Goal: Communication & Community: Answer question/provide support

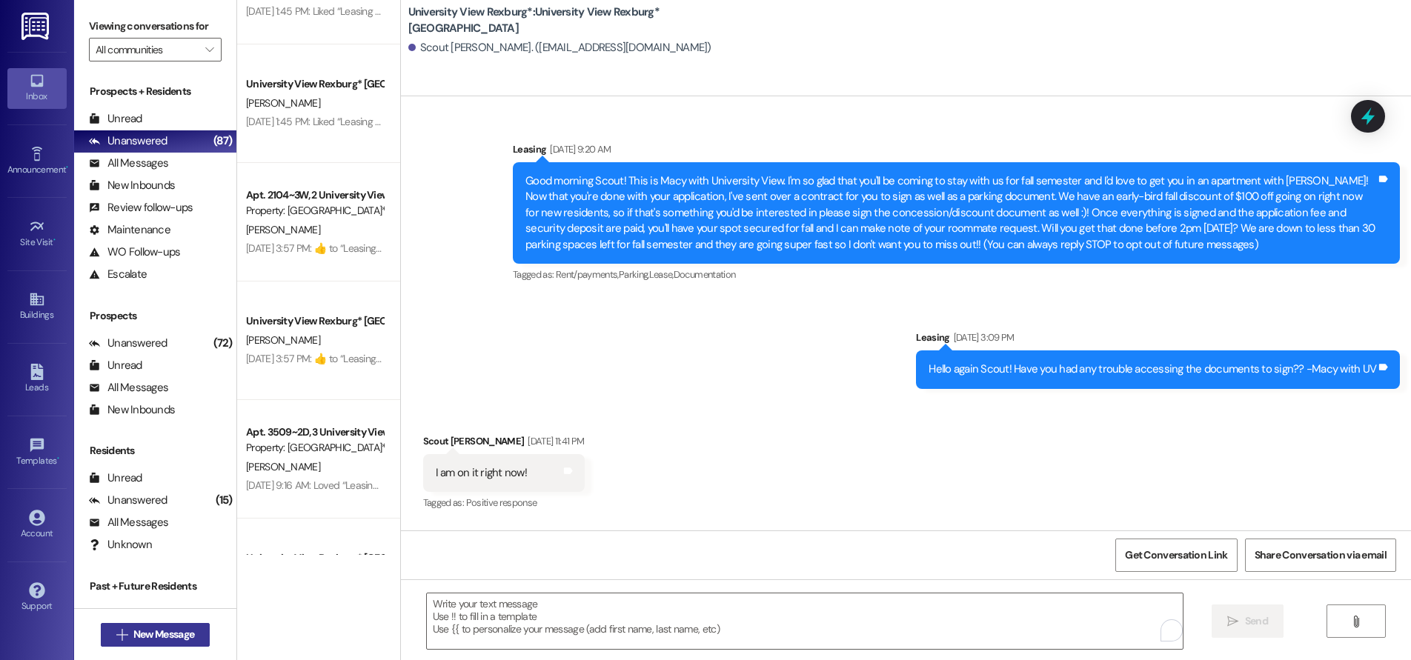
scroll to position [1739, 0]
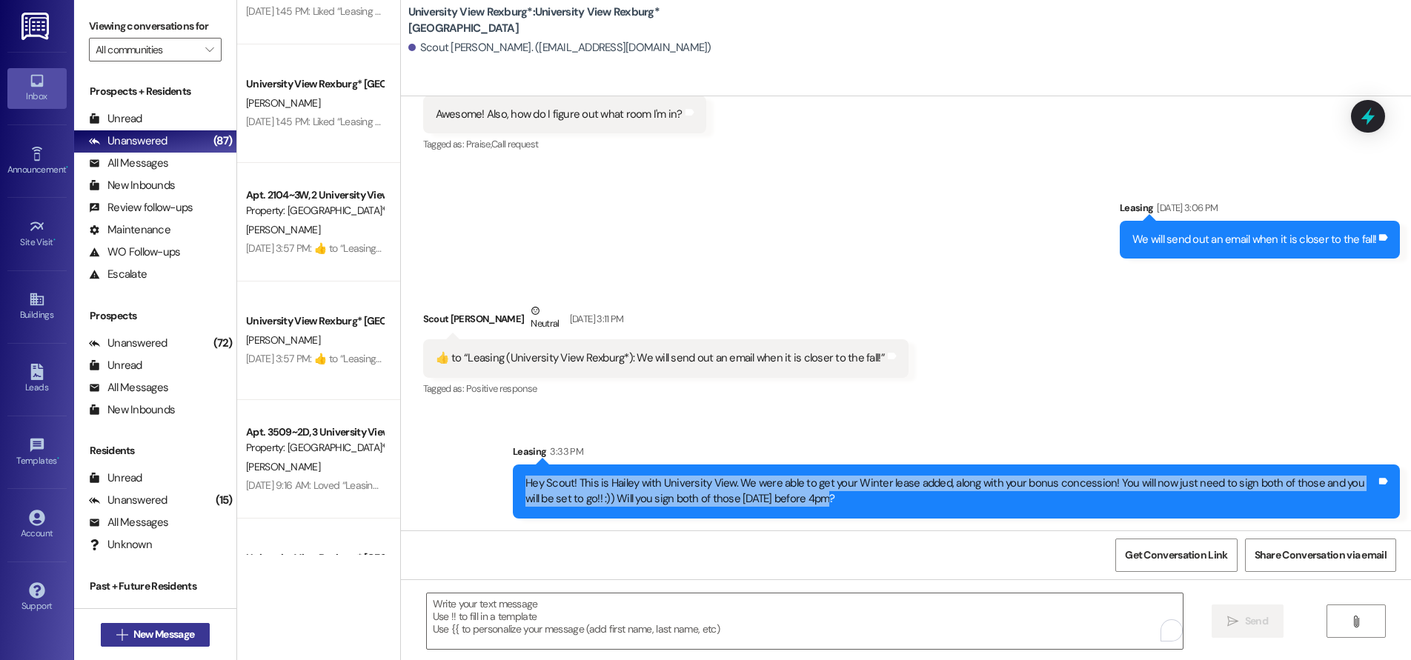
click at [176, 631] on span "New Message" at bounding box center [163, 635] width 61 height 16
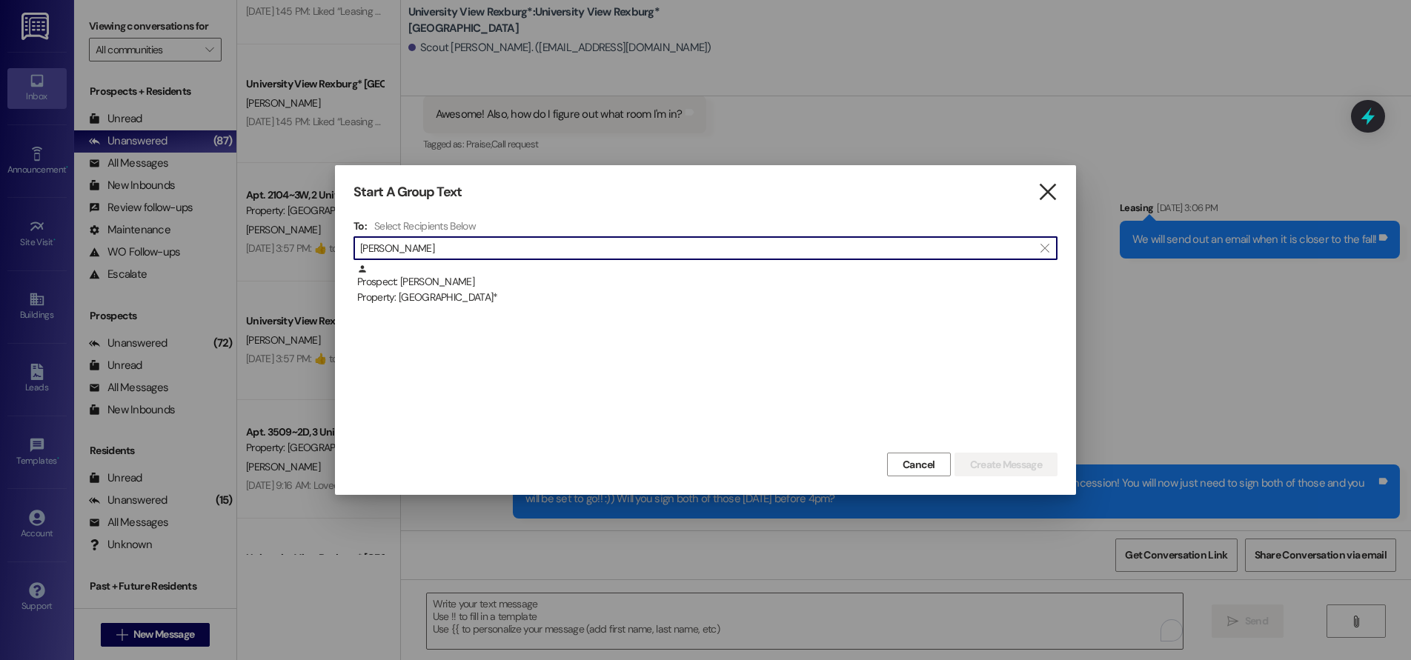
type input "[PERSON_NAME]"
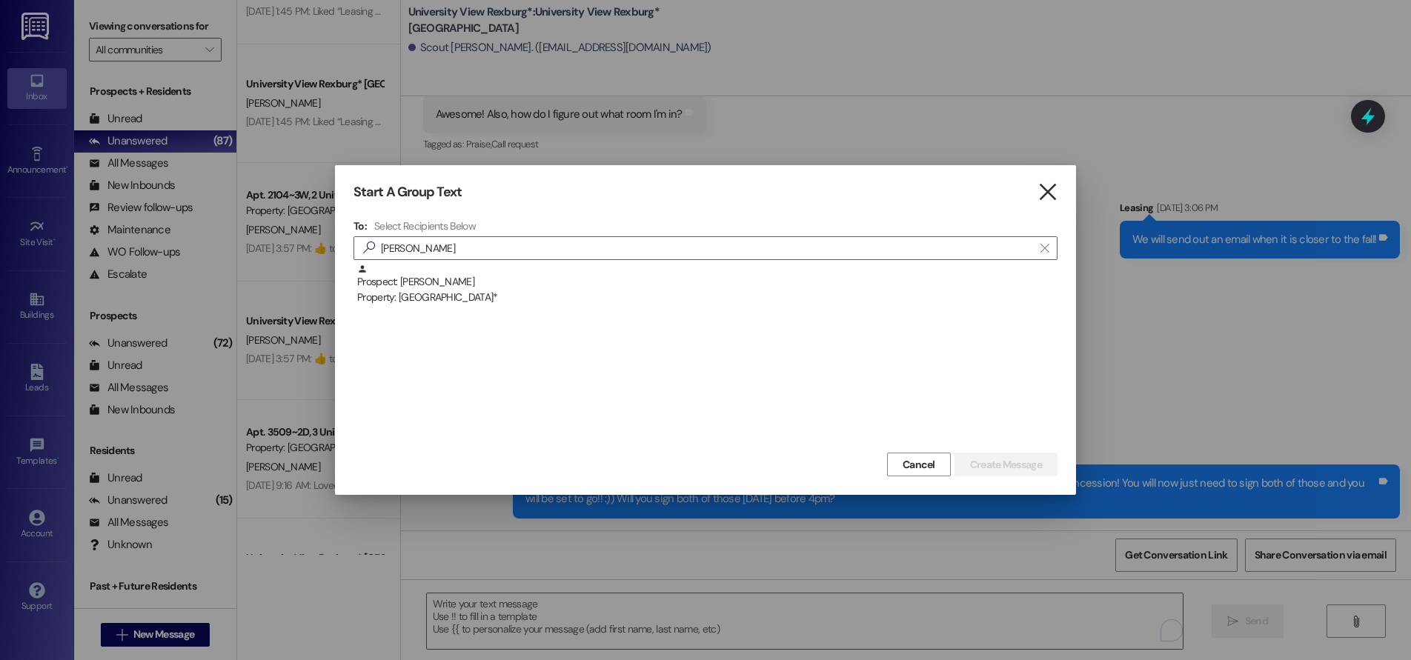
click at [1050, 192] on icon "" at bounding box center [1047, 193] width 20 height 16
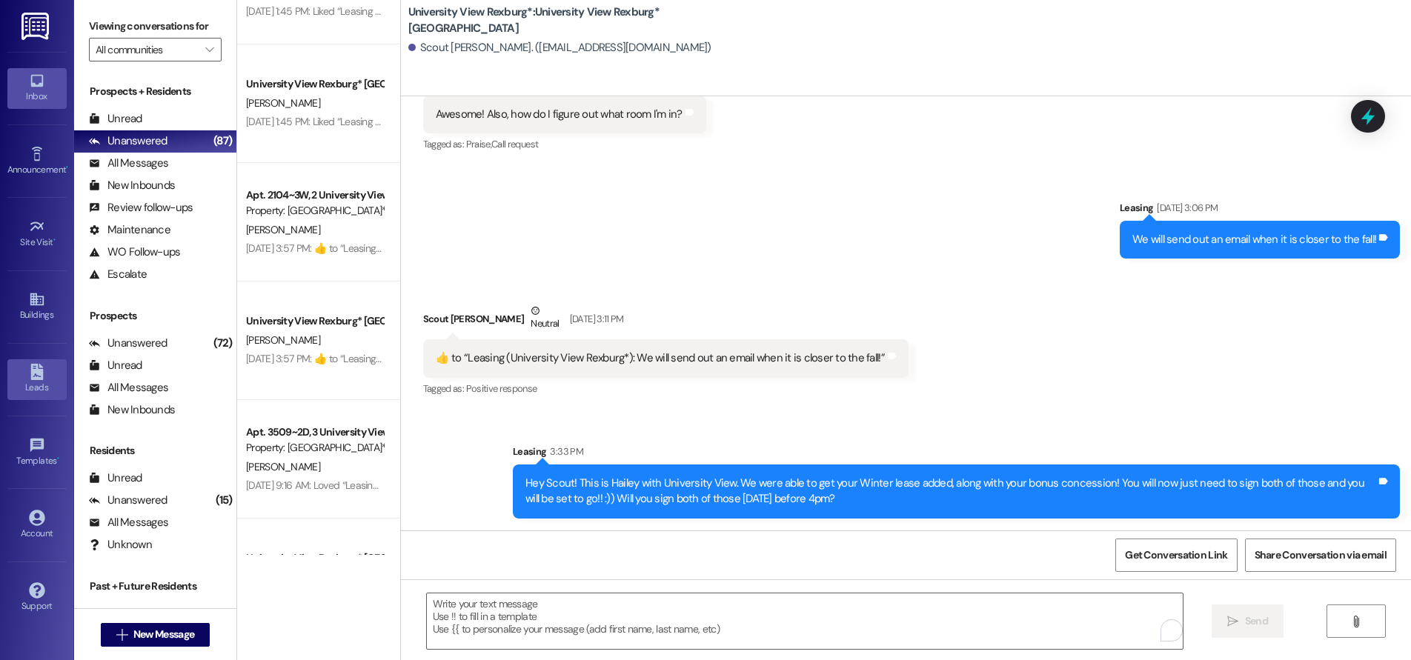
click at [36, 375] on icon at bounding box center [36, 372] width 13 height 16
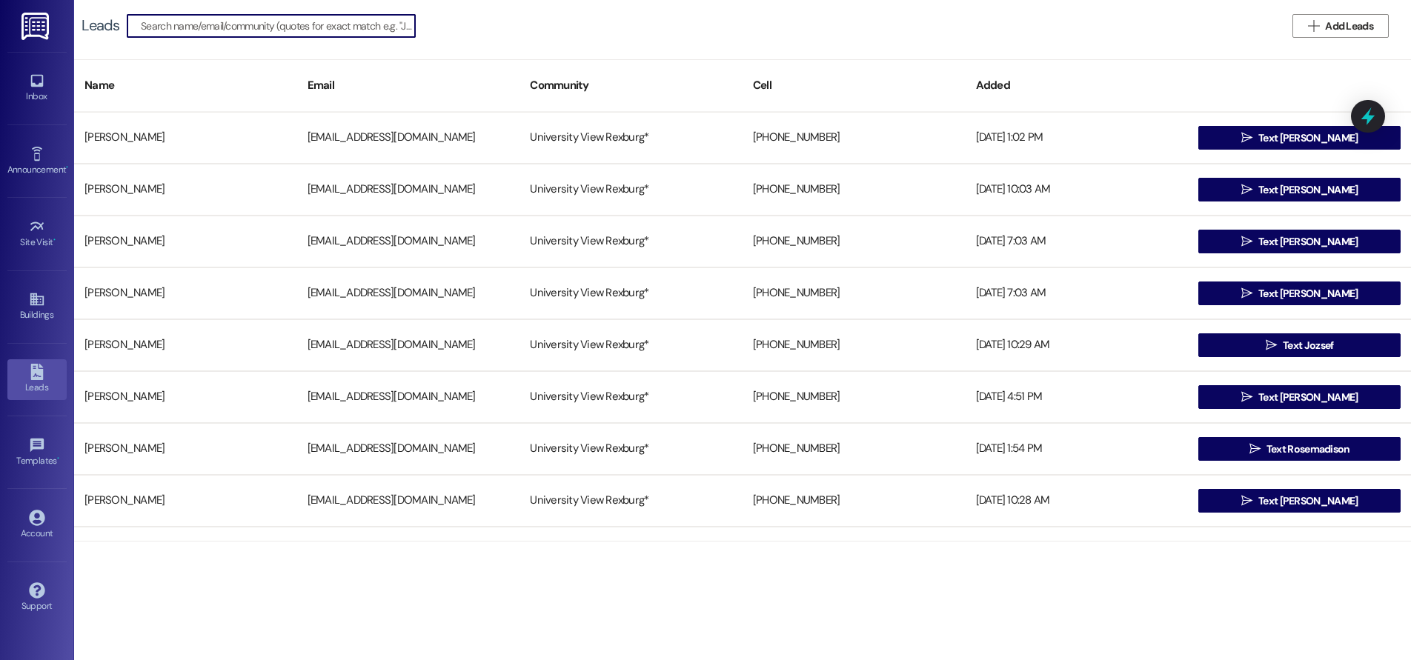
click at [296, 27] on input at bounding box center [278, 26] width 274 height 21
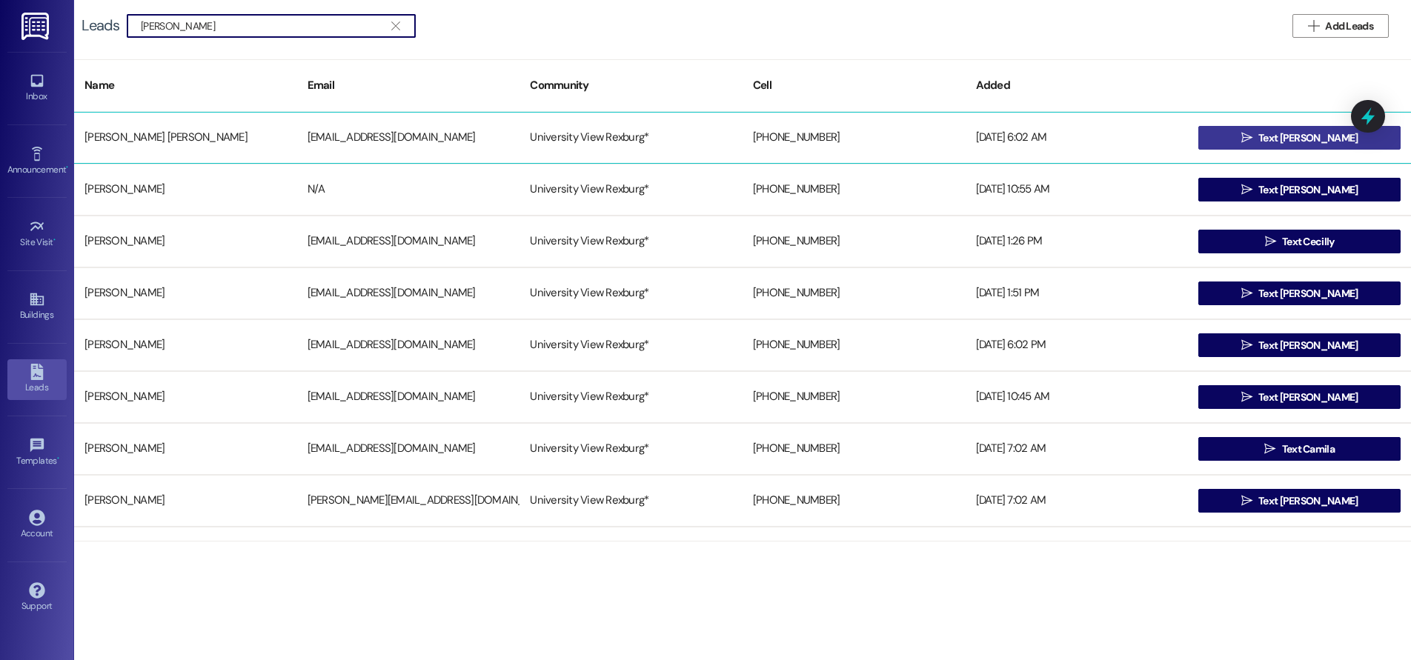
type input "[PERSON_NAME]"
click at [1257, 139] on span " Text [PERSON_NAME]" at bounding box center [1299, 138] width 123 height 22
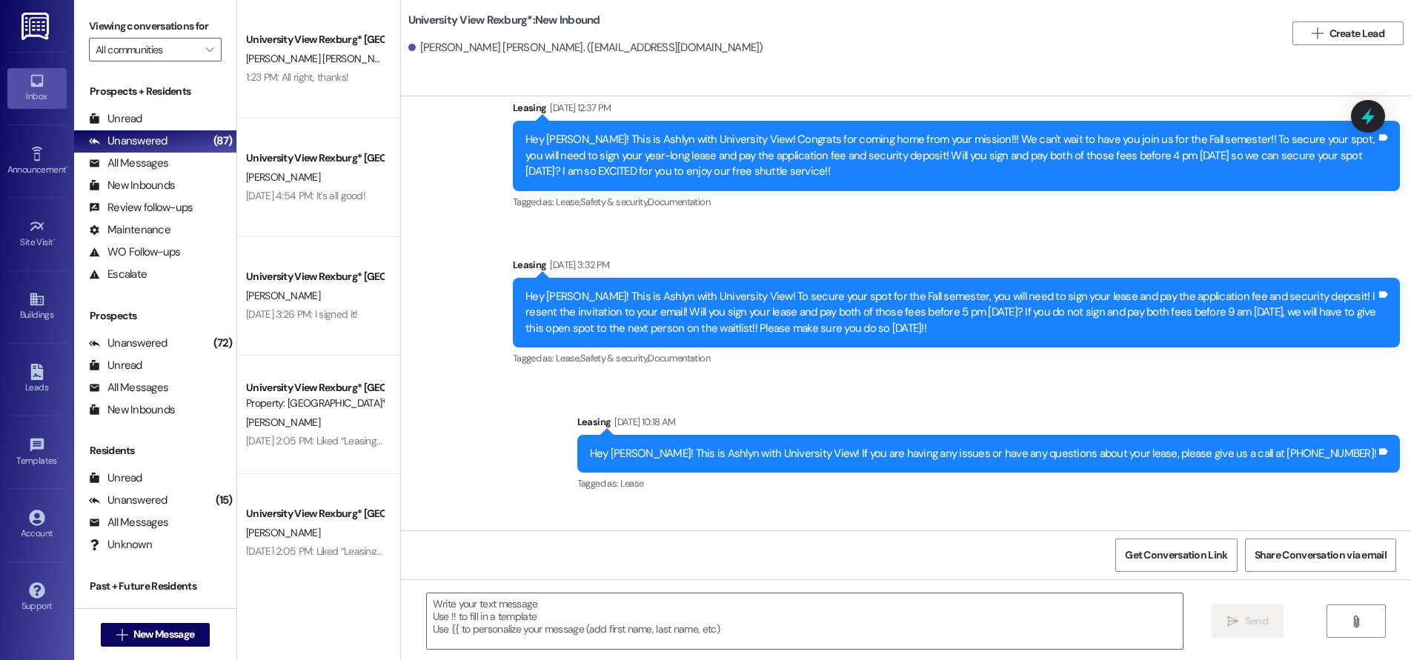
scroll to position [1410, 0]
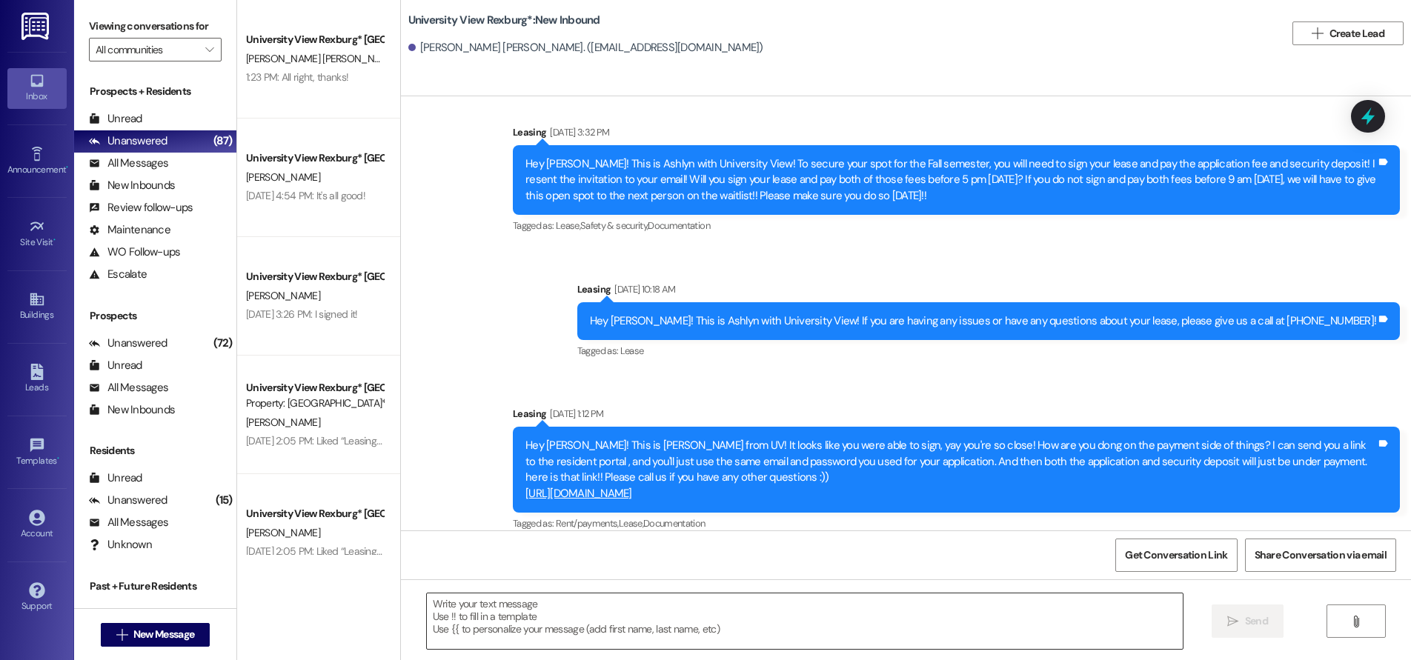
click at [620, 644] on textarea at bounding box center [805, 622] width 756 height 56
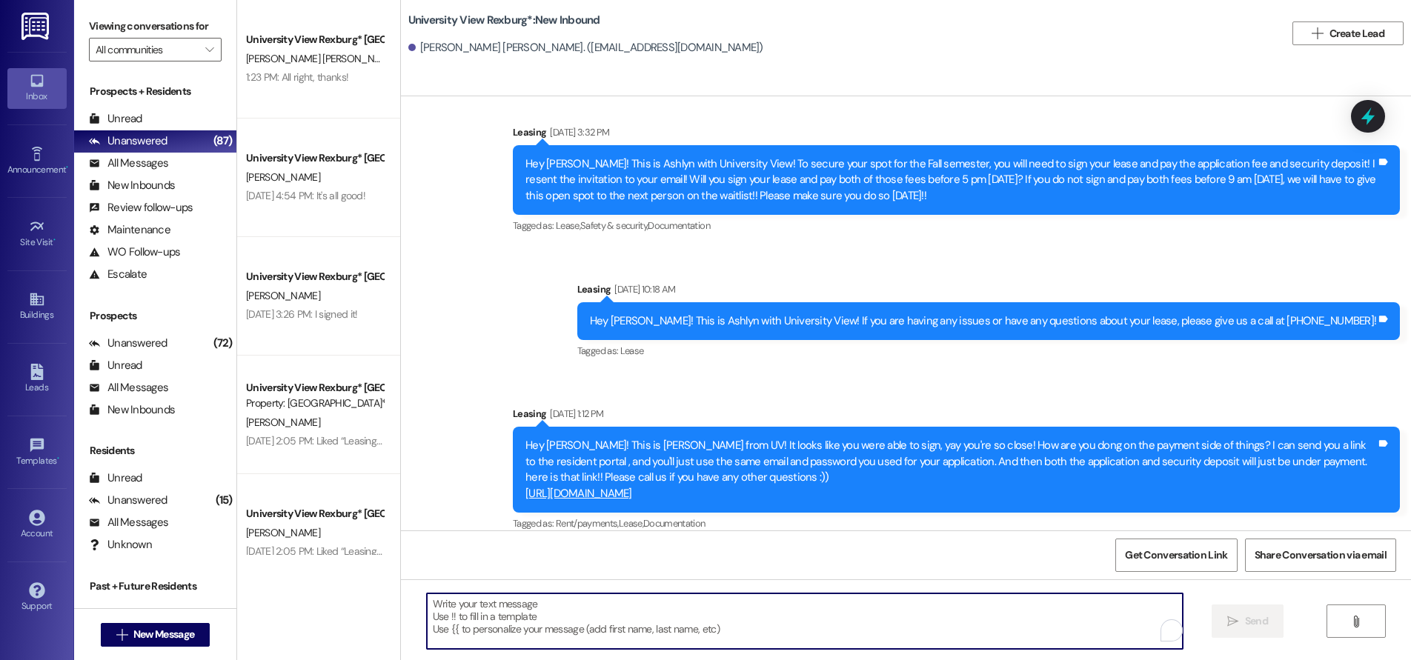
click at [471, 611] on textarea "To enrich screen reader interactions, please activate Accessibility in Grammarl…" at bounding box center [805, 622] width 756 height 56
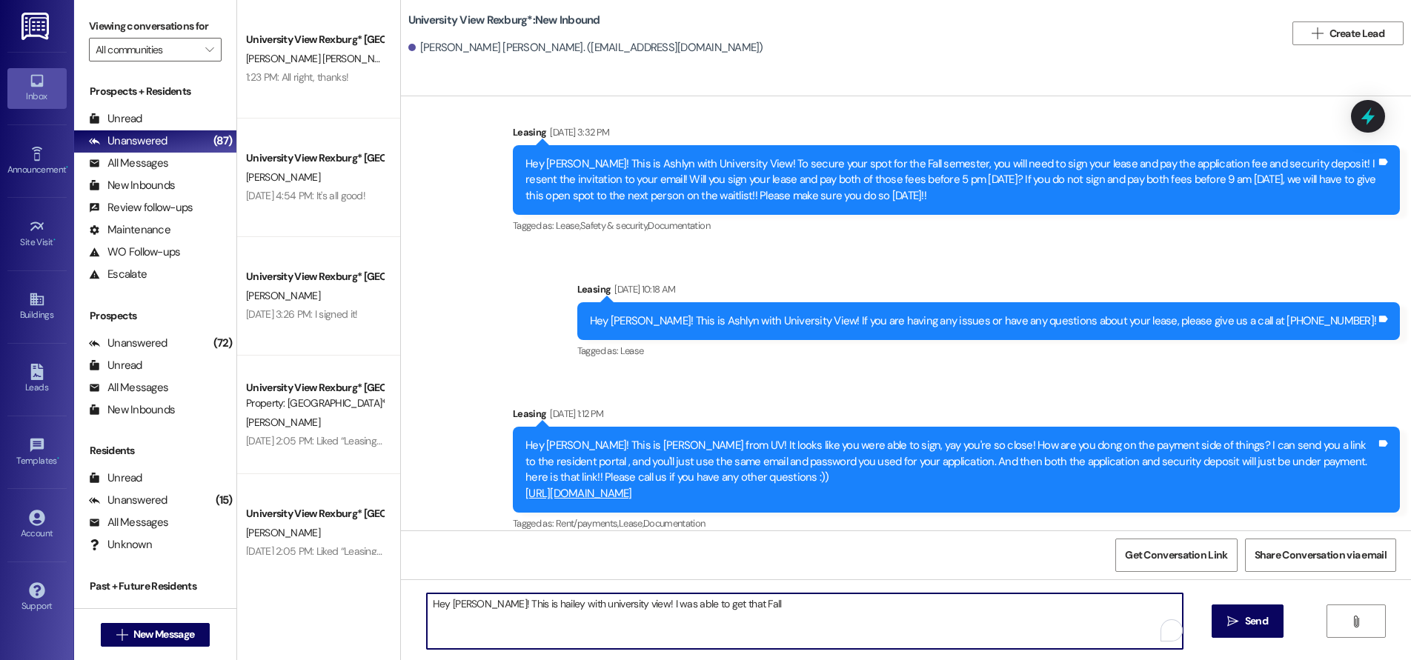
click at [507, 608] on textarea "Hey [PERSON_NAME]! This is hailey with university view! I was able to get that …" at bounding box center [805, 622] width 756 height 56
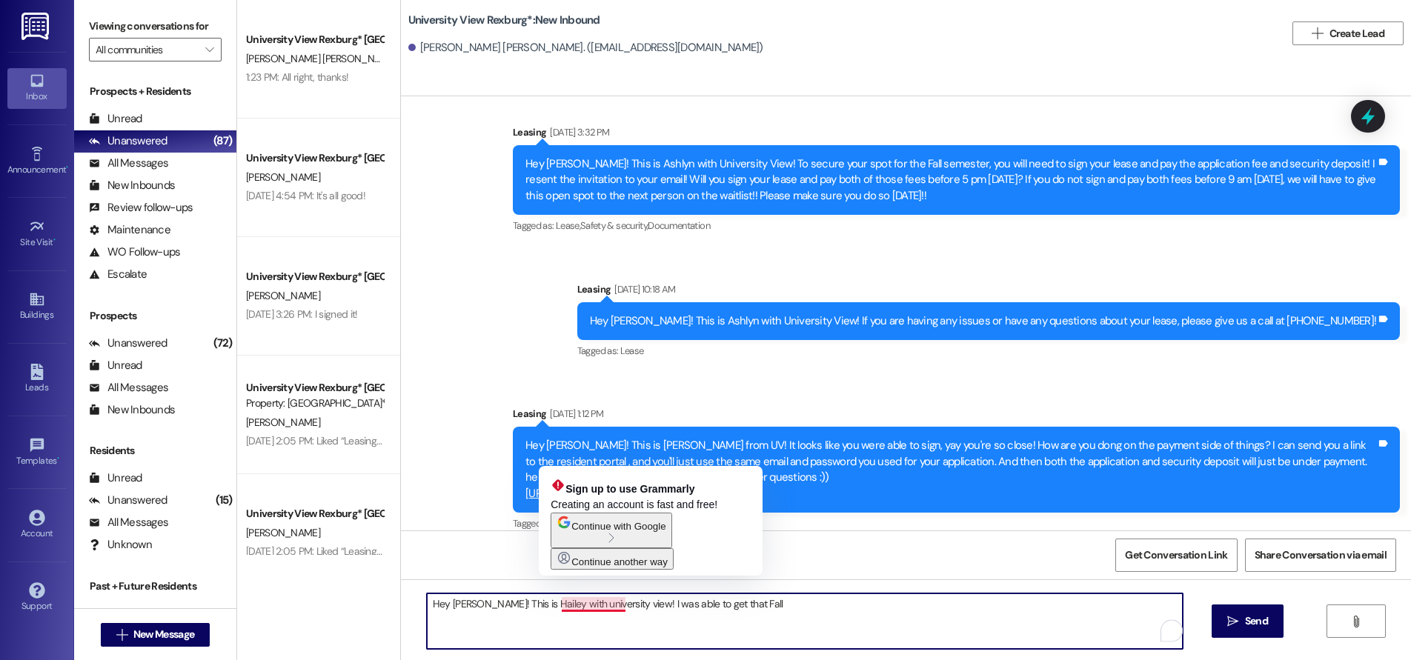
click at [555, 605] on textarea "Hey [PERSON_NAME]! This is Hailey with university view! I was able to get that …" at bounding box center [805, 622] width 756 height 56
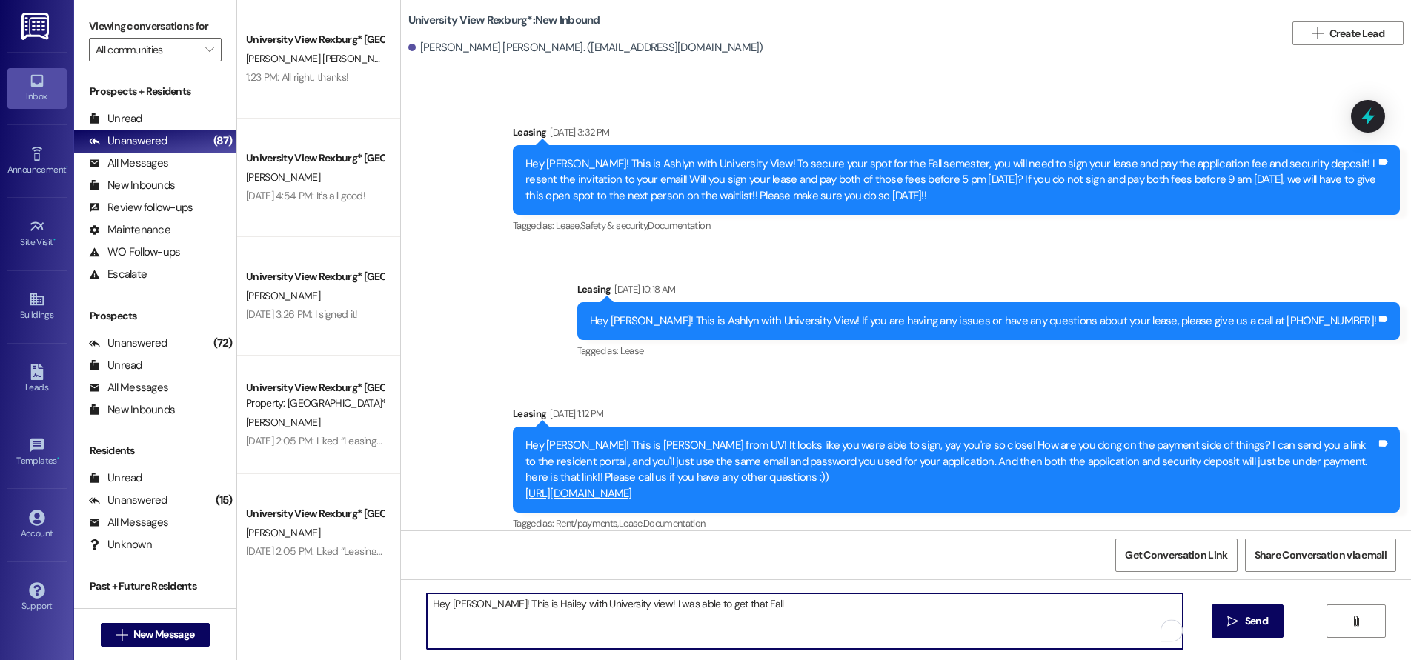
click at [600, 603] on textarea "Hey [PERSON_NAME]! This is Hailey with University view! I was able to get that …" at bounding box center [805, 622] width 756 height 56
click at [737, 605] on textarea "Hey [PERSON_NAME]! This is Hailey with University View! I was able to get that …" at bounding box center [805, 622] width 756 height 56
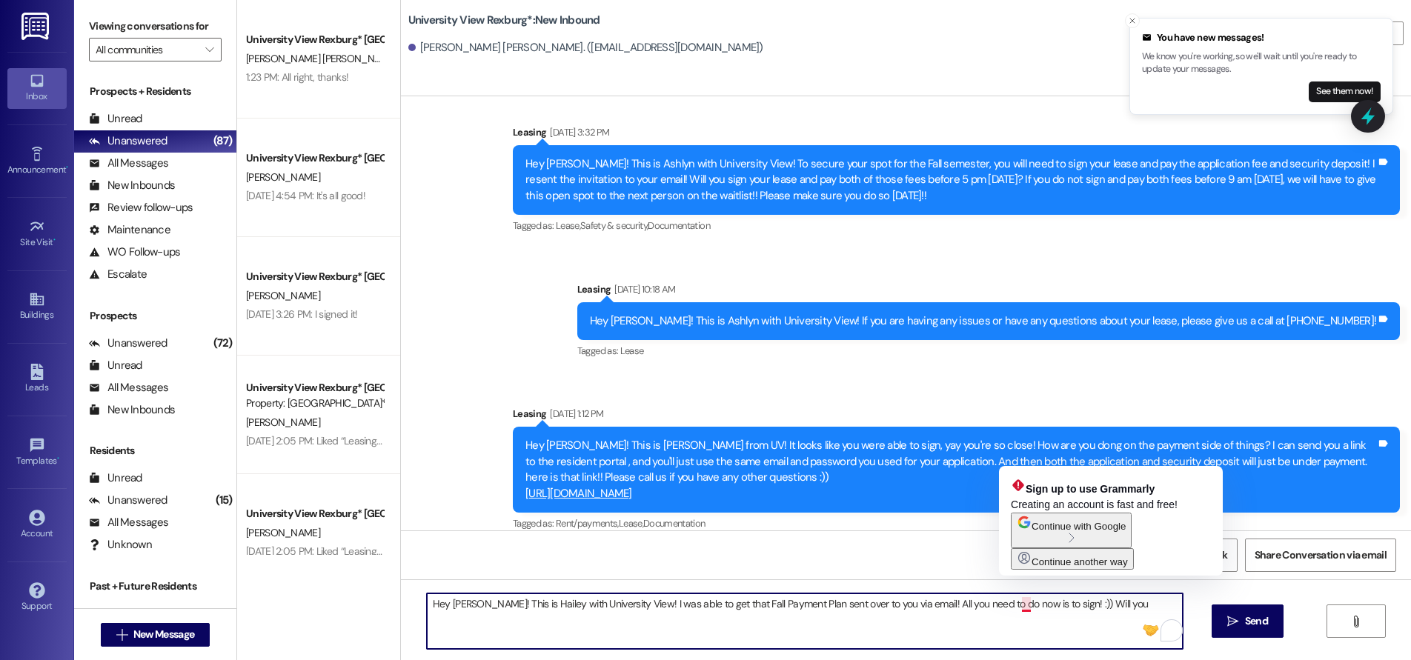
click at [1019, 604] on textarea "Hey [PERSON_NAME]! This is Hailey with University View! I was able to get that …" at bounding box center [805, 622] width 756 height 56
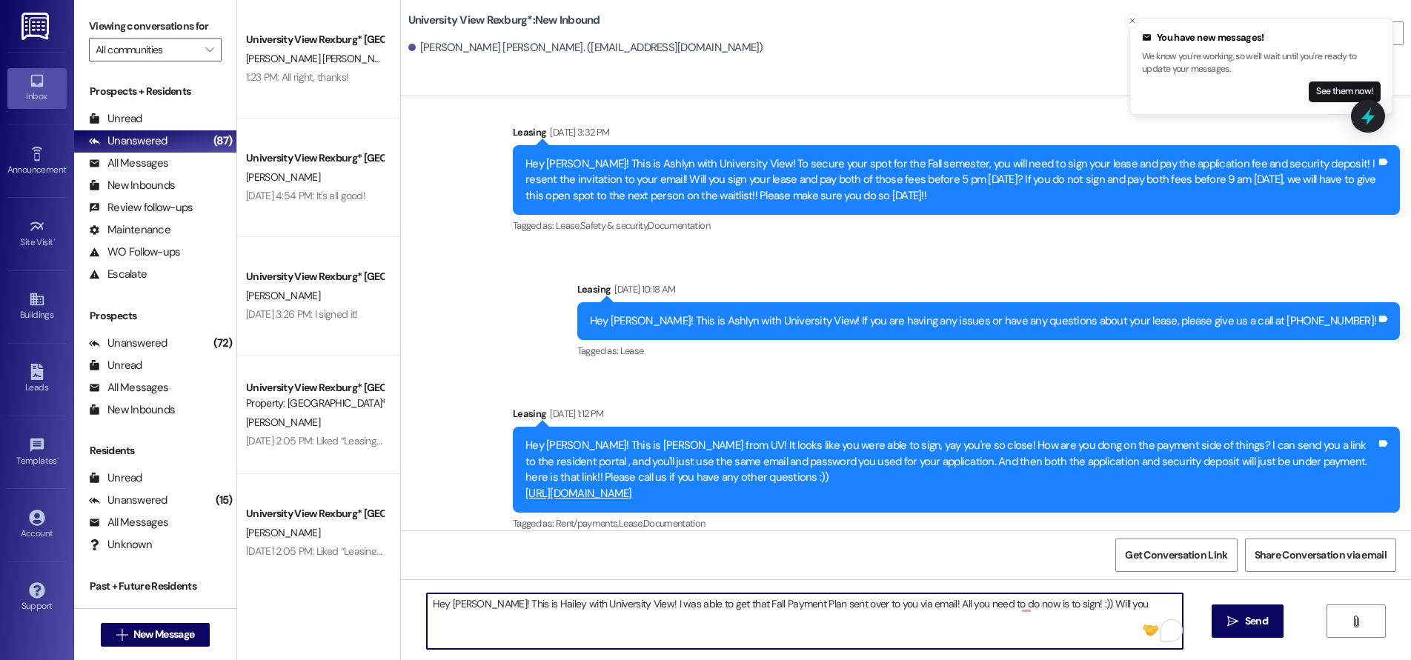
click at [1086, 607] on textarea "Hey [PERSON_NAME]! This is Hailey with University View! I was able to get that …" at bounding box center [805, 622] width 756 height 56
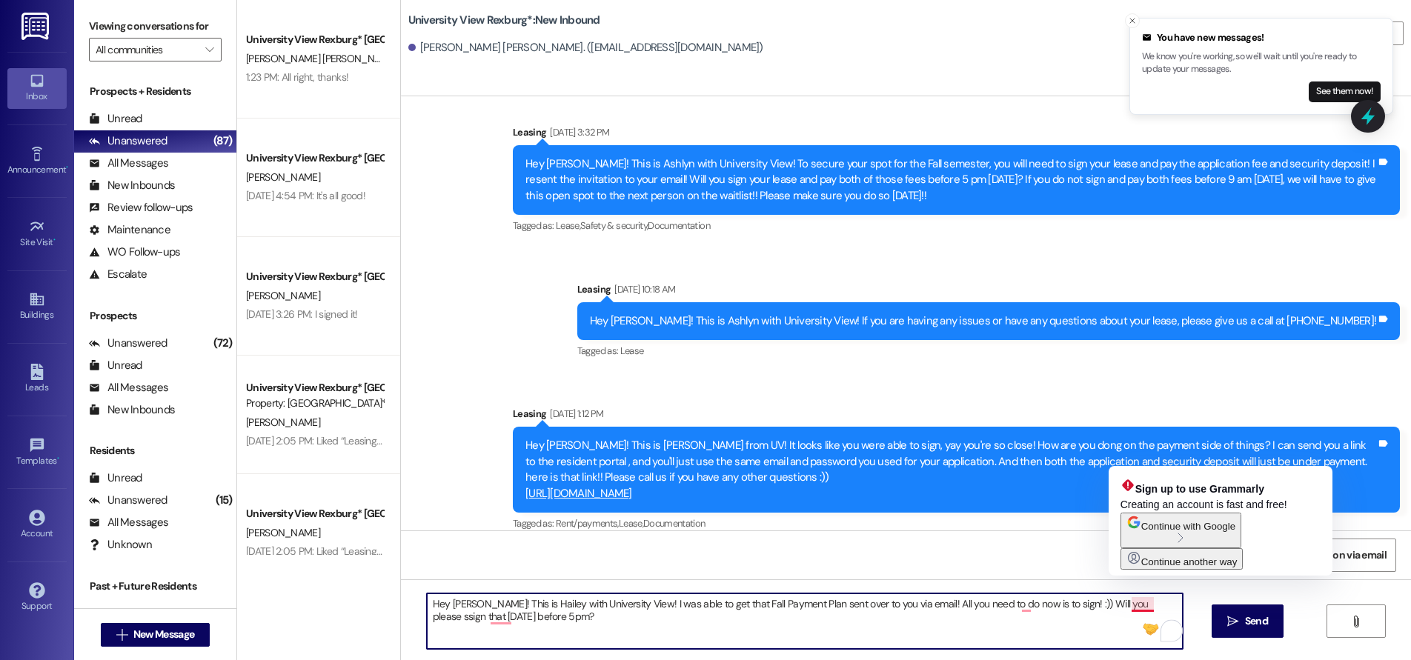
click at [1127, 607] on textarea "Hey [PERSON_NAME]! This is Hailey with University View! I was able to get that …" at bounding box center [805, 622] width 756 height 56
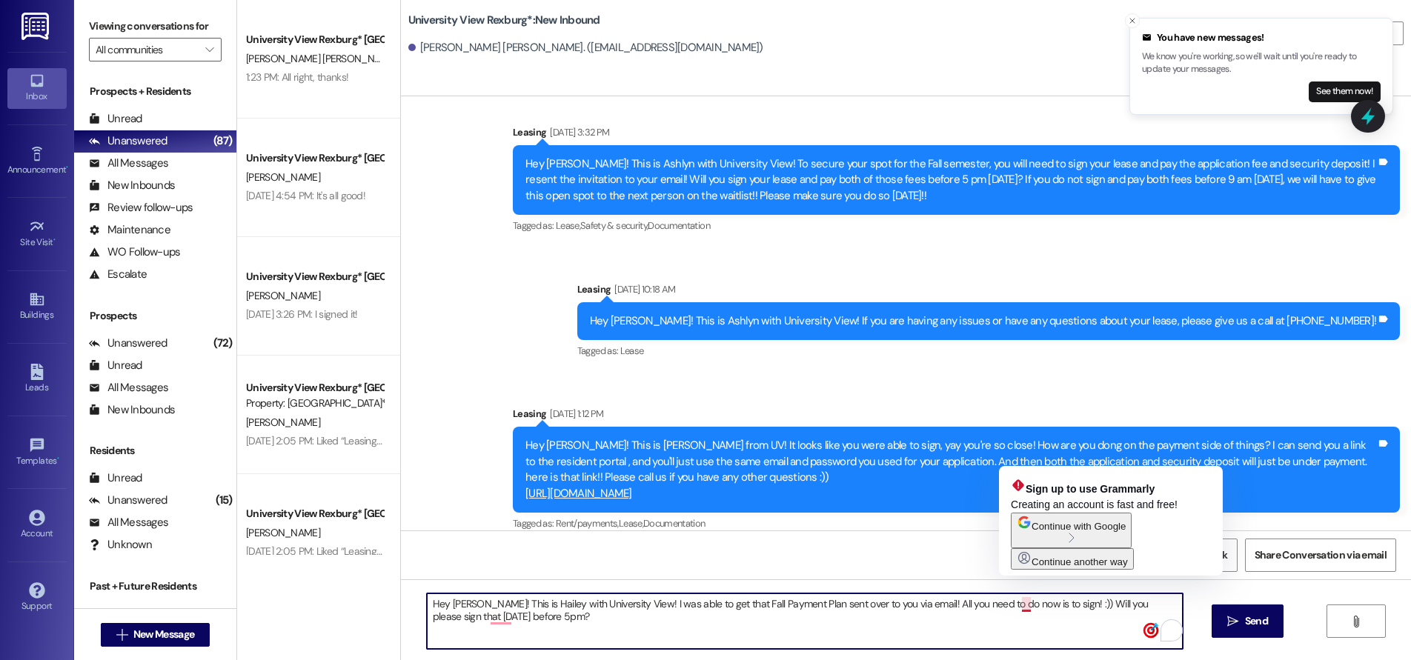
drag, startPoint x: 1019, startPoint y: 604, endPoint x: 1023, endPoint y: 617, distance: 13.4
click at [1019, 605] on textarea "Hey [PERSON_NAME]! This is Hailey with University View! I was able to get that …" at bounding box center [805, 622] width 756 height 56
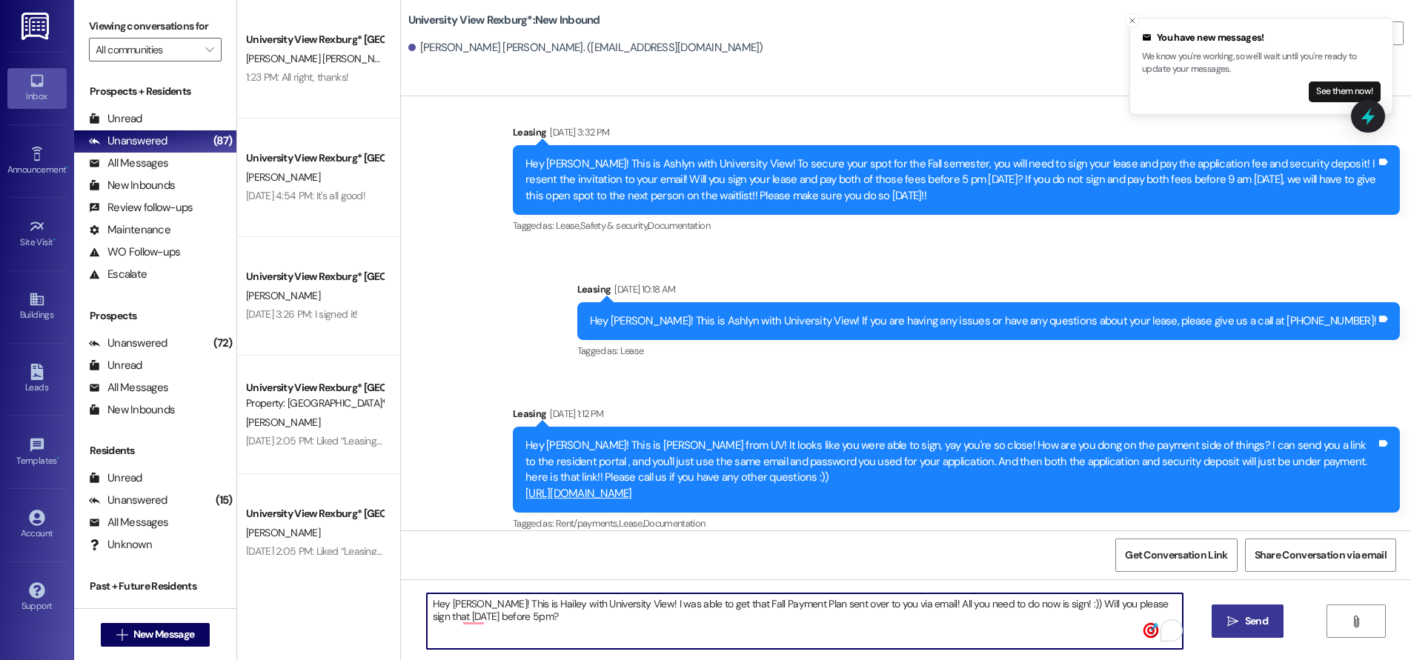
type textarea "Hey [PERSON_NAME]! This is Hailey with University View! I was able to get that …"
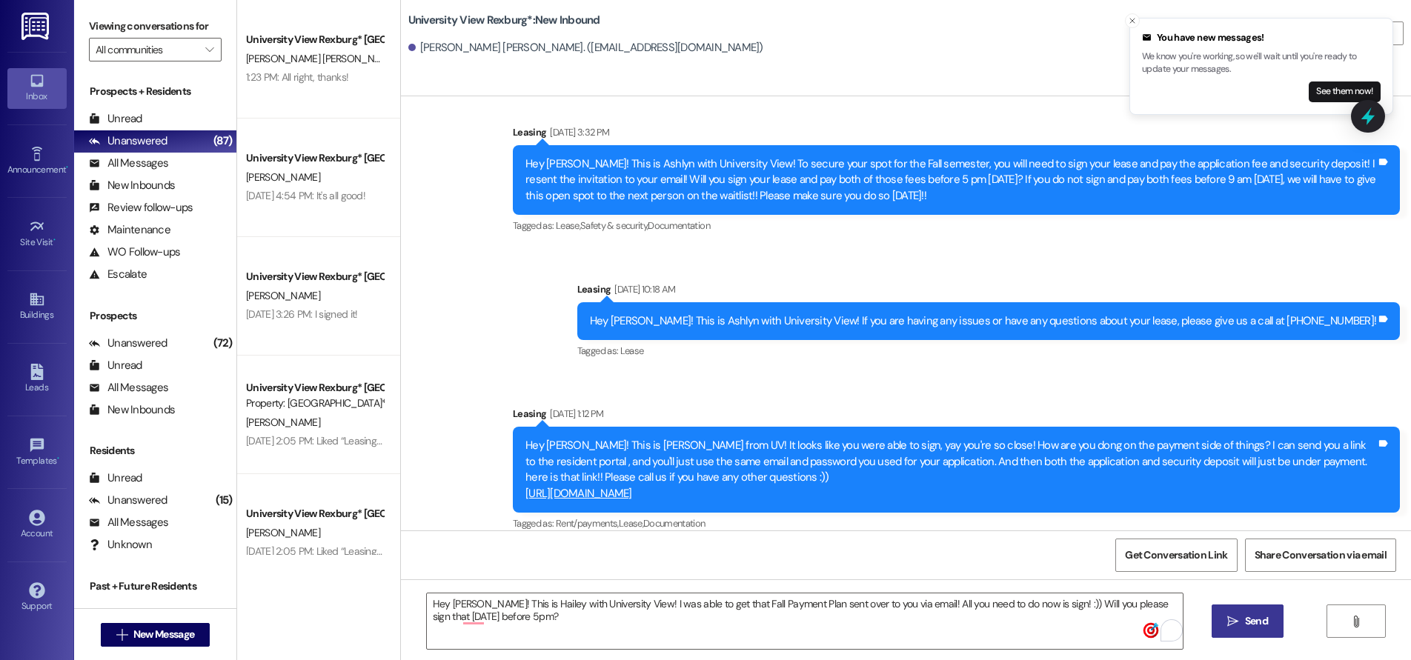
click at [1242, 622] on span "Send" at bounding box center [1256, 622] width 29 height 16
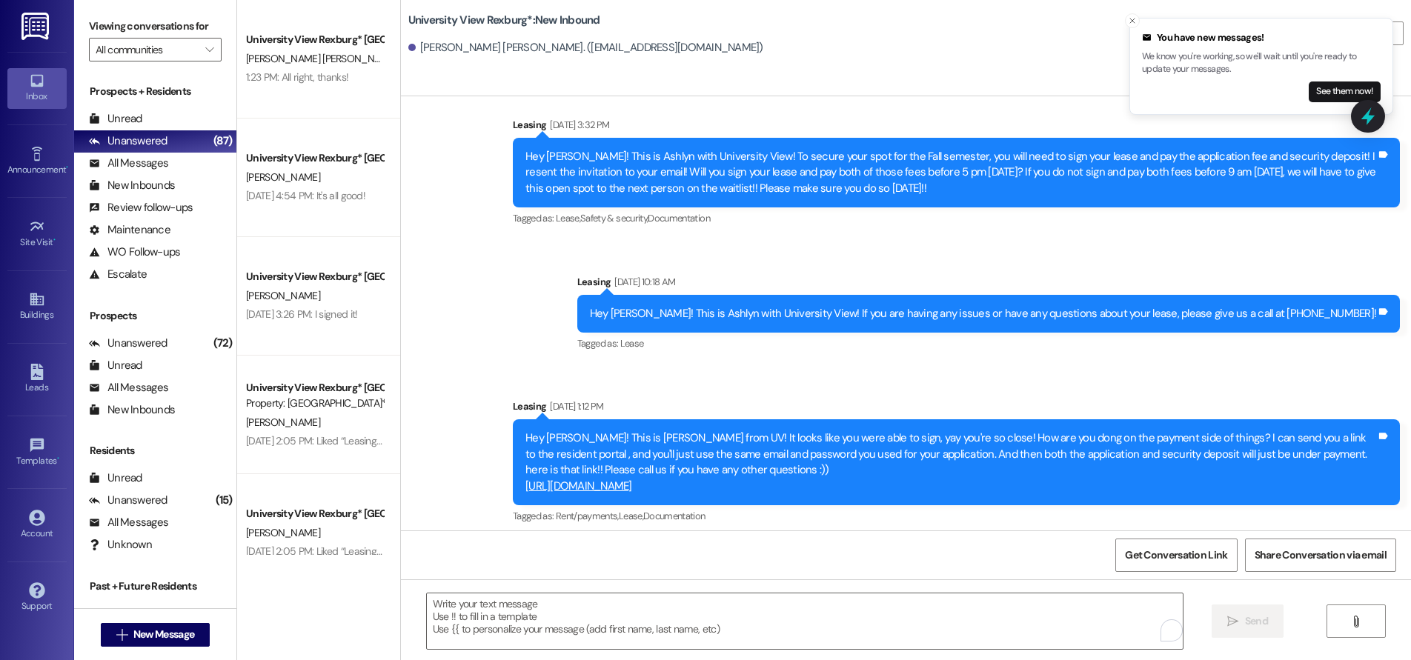
scroll to position [1529, 0]
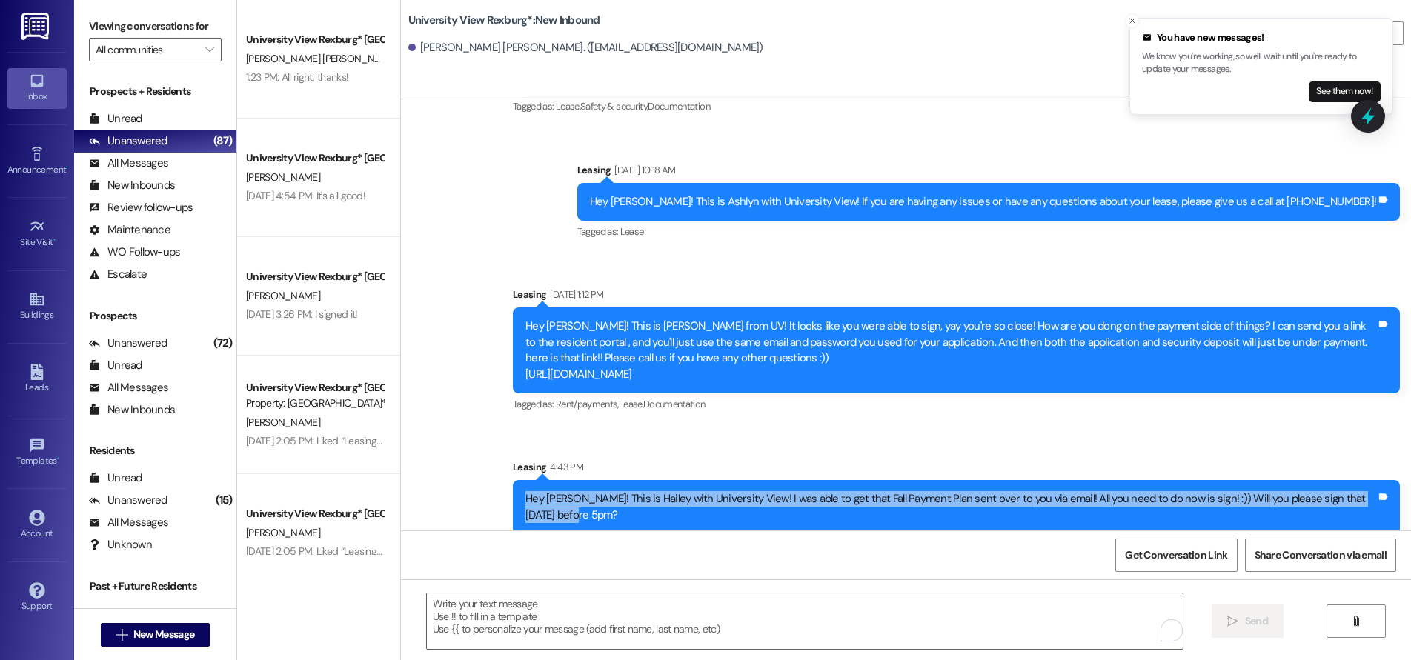
drag, startPoint x: 514, startPoint y: 481, endPoint x: 553, endPoint y: 504, distance: 44.9
click at [553, 504] on div "Hey [PERSON_NAME]! This is Hailey with University View! I was able to get that …" at bounding box center [950, 507] width 851 height 32
copy div "Hey [PERSON_NAME]! This is Hailey with University View! I was able to get that …"
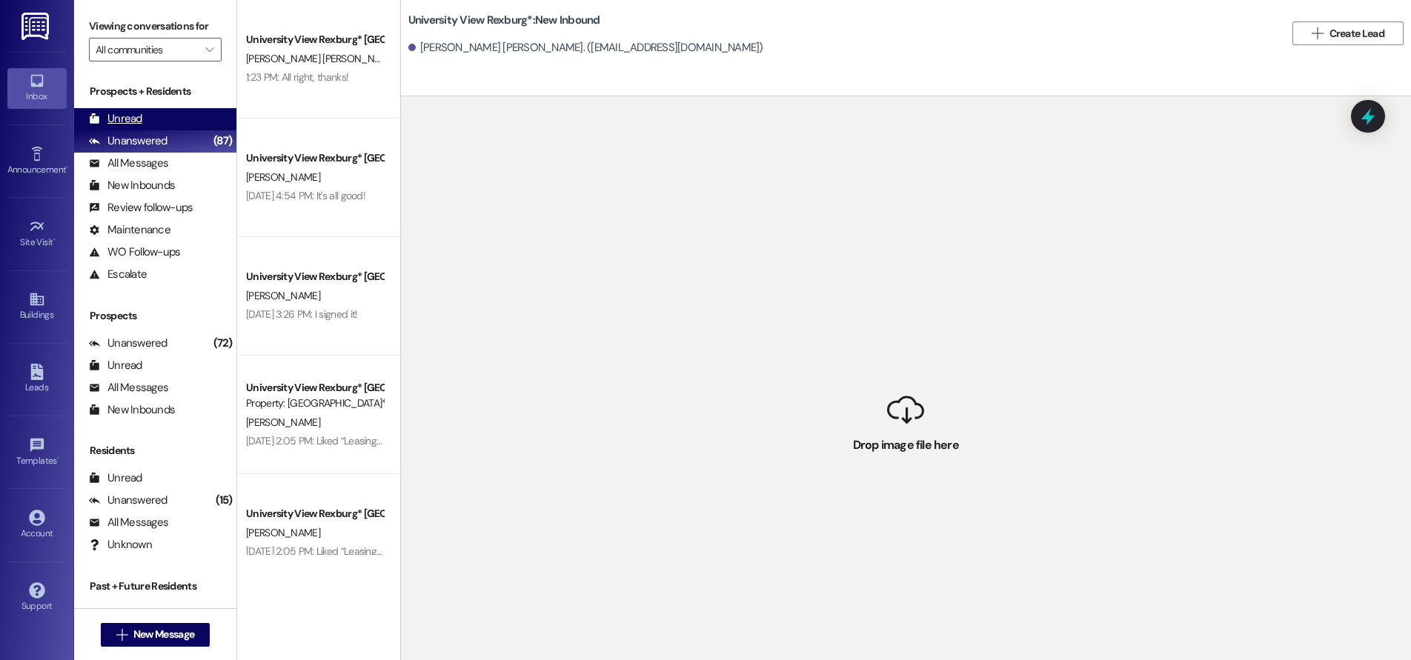
click at [130, 119] on div "Unread" at bounding box center [115, 119] width 53 height 16
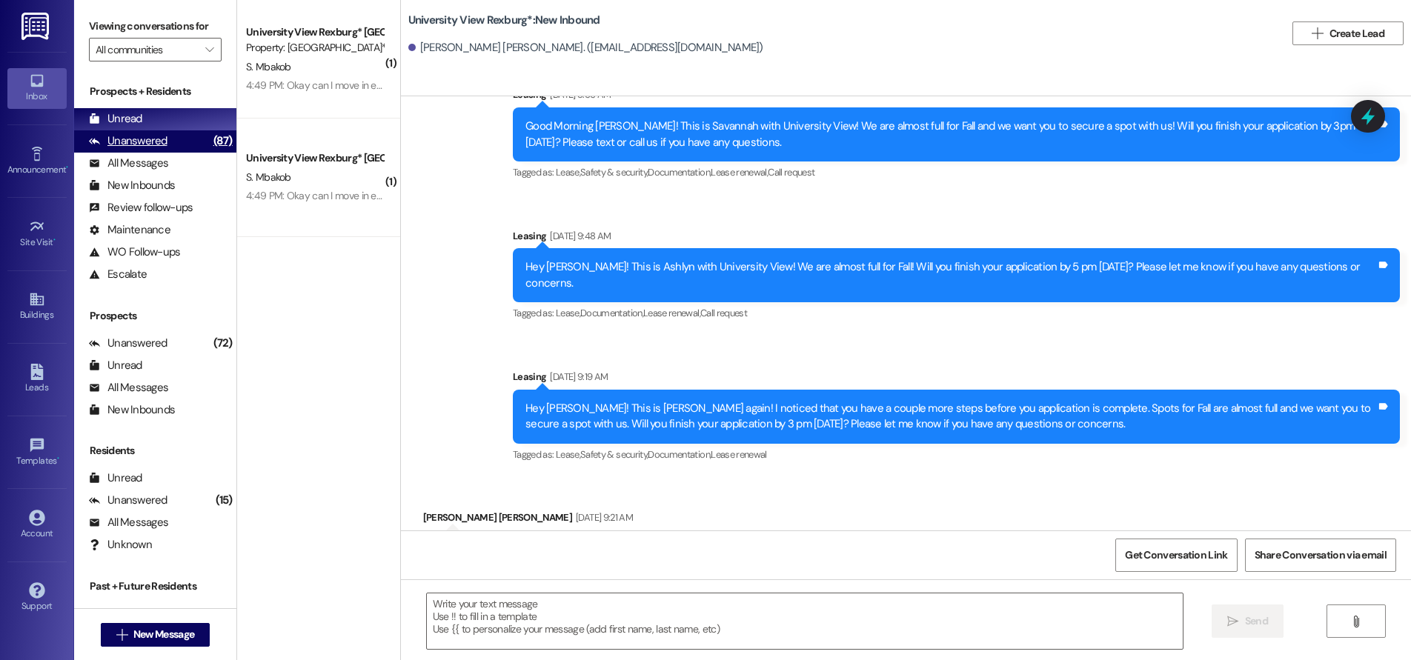
scroll to position [391, 0]
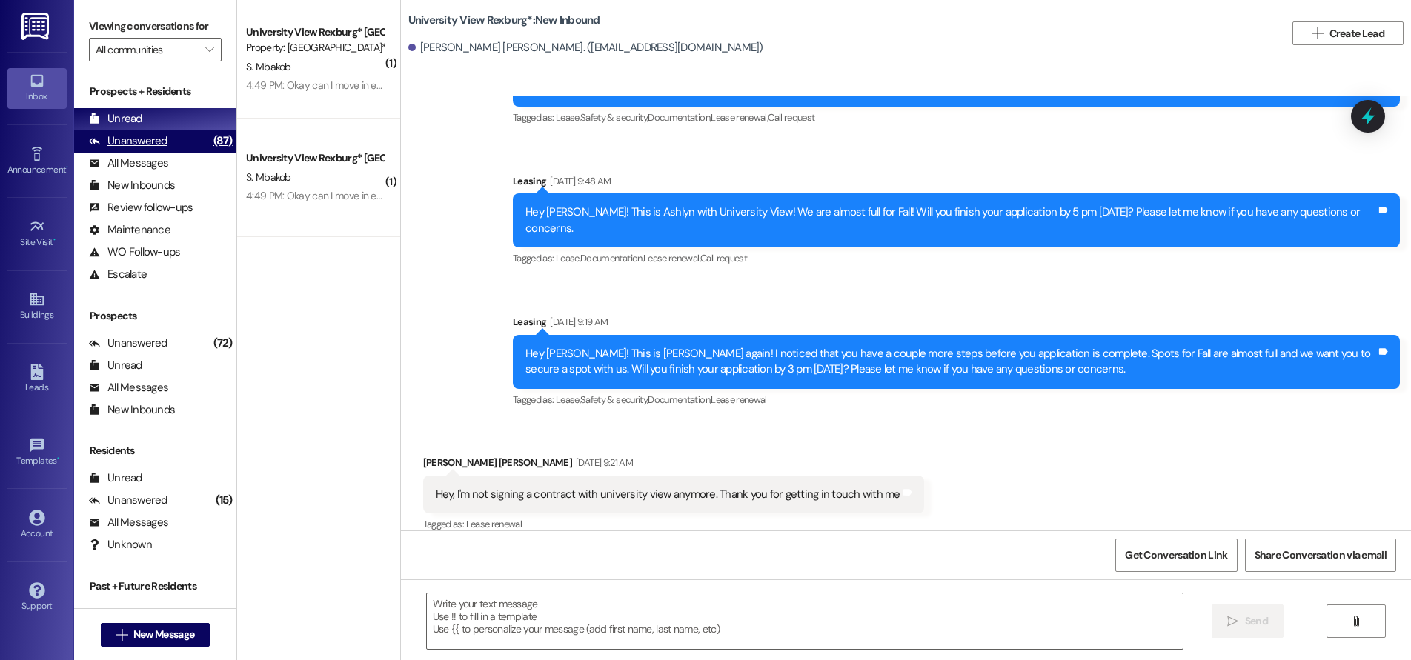
click at [124, 141] on div "Unanswered" at bounding box center [128, 141] width 79 height 16
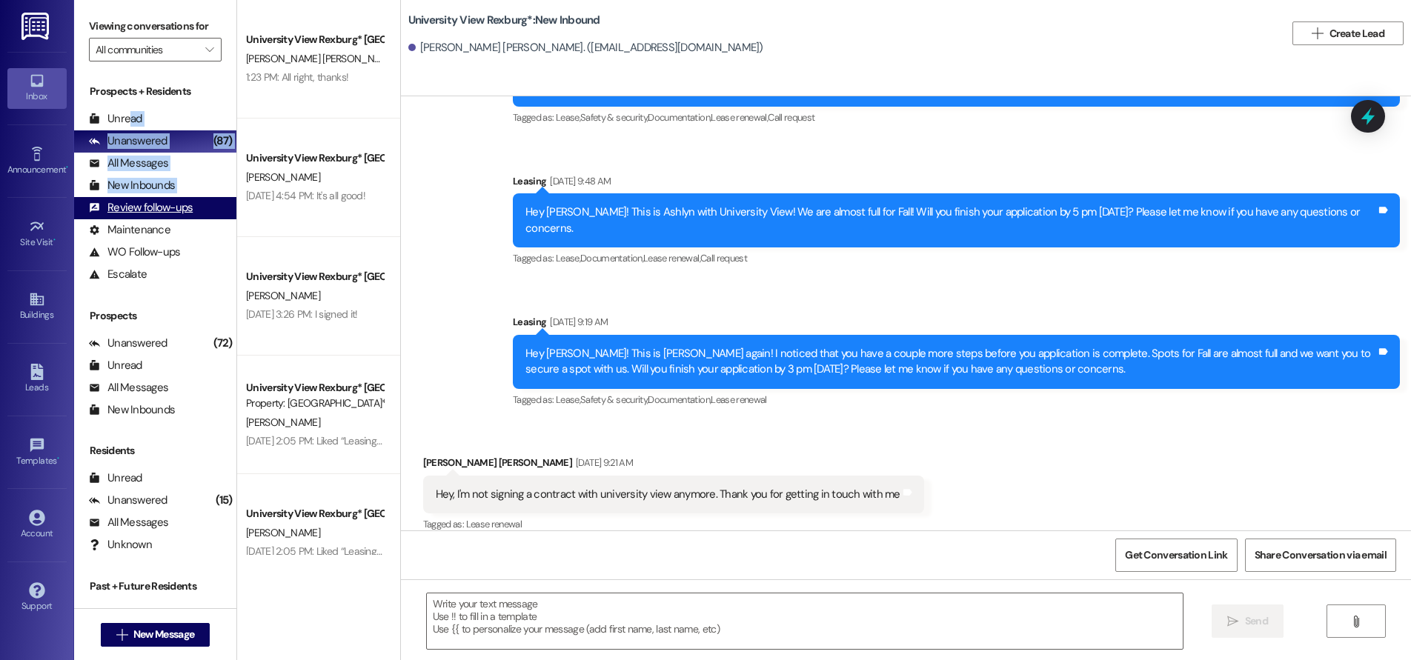
drag, startPoint x: 131, startPoint y: 123, endPoint x: 154, endPoint y: 199, distance: 79.0
click at [154, 199] on div "Prospects + Residents Unread (0) Unread: Any message you haven't read yet will …" at bounding box center [155, 185] width 162 height 202
click at [213, 9] on div "Viewing conversations for All communities " at bounding box center [155, 38] width 162 height 76
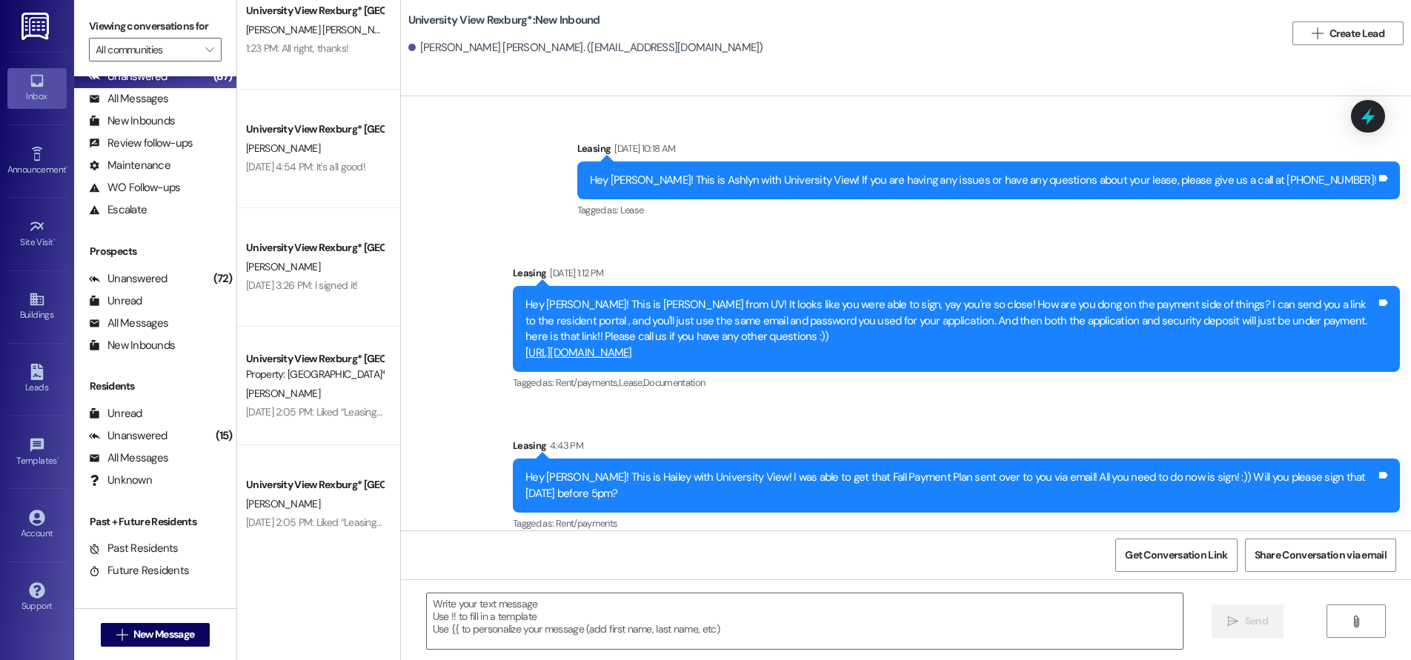
scroll to position [0, 0]
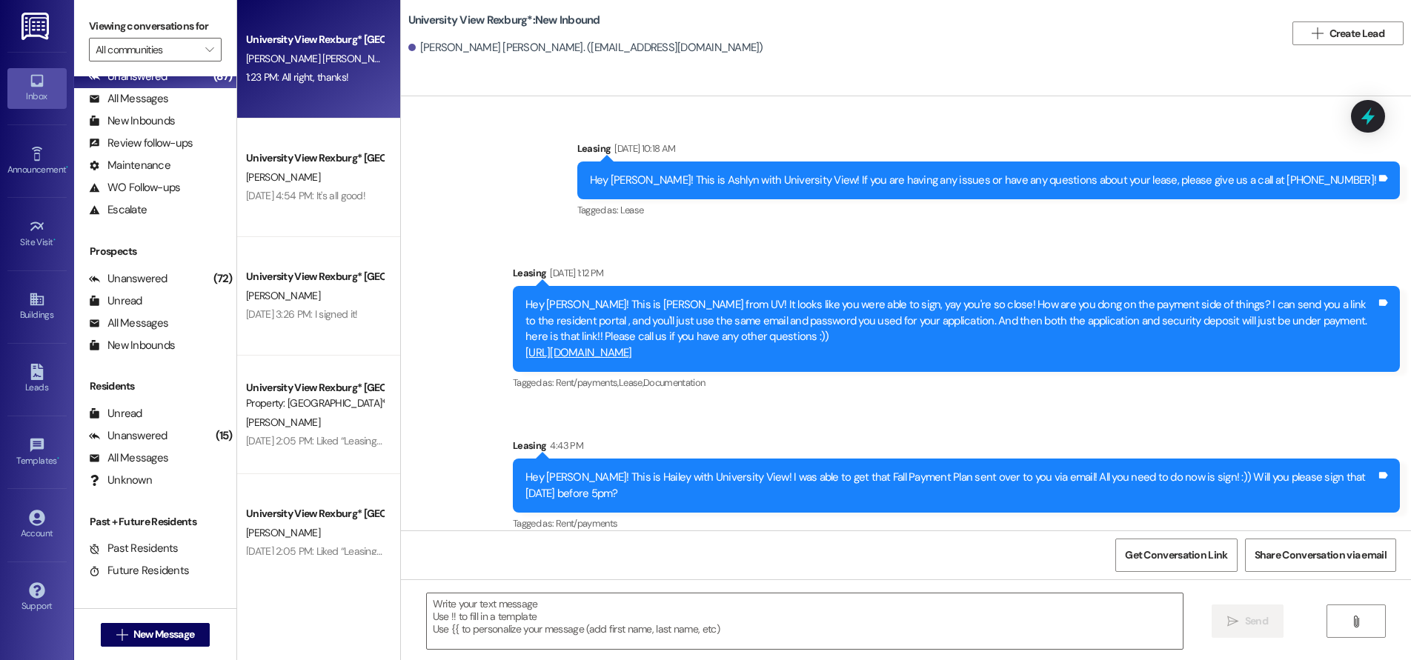
click at [318, 93] on div "University View Rexburg* Prospect [PERSON_NAME] [PERSON_NAME] 1:23 PM: All righ…" at bounding box center [318, 59] width 163 height 119
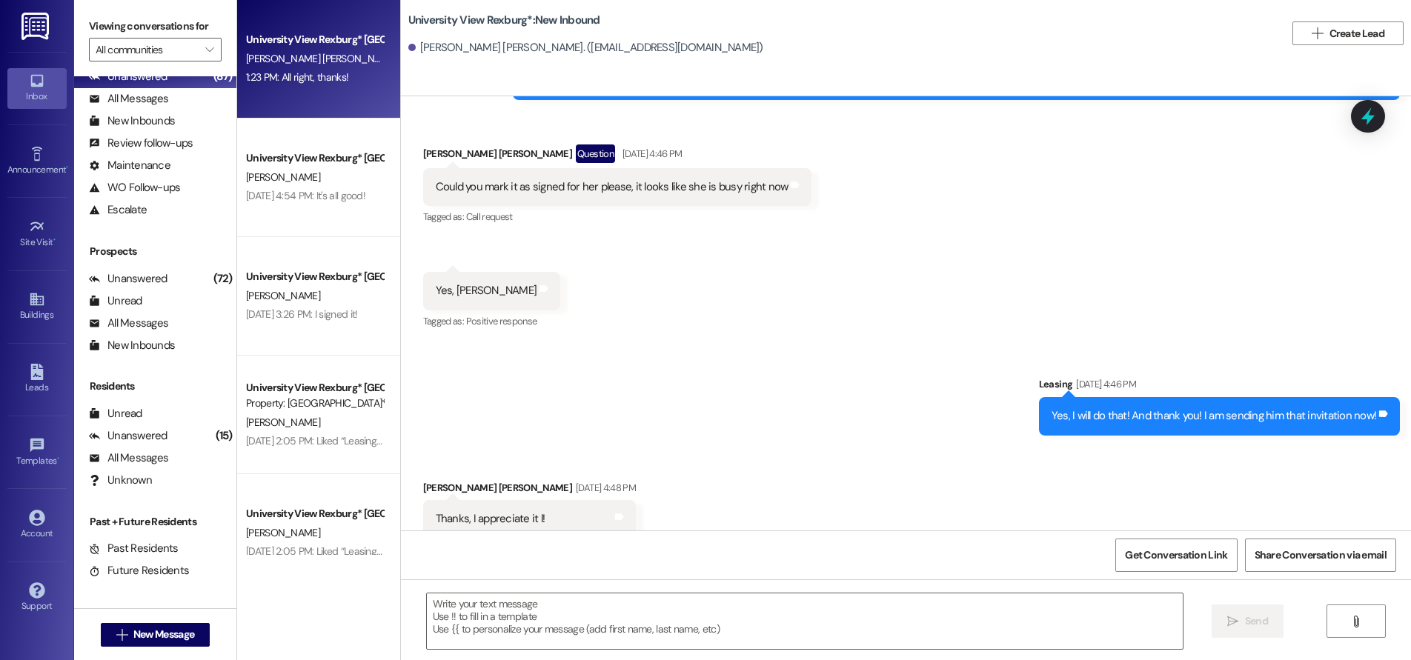
scroll to position [10477, 0]
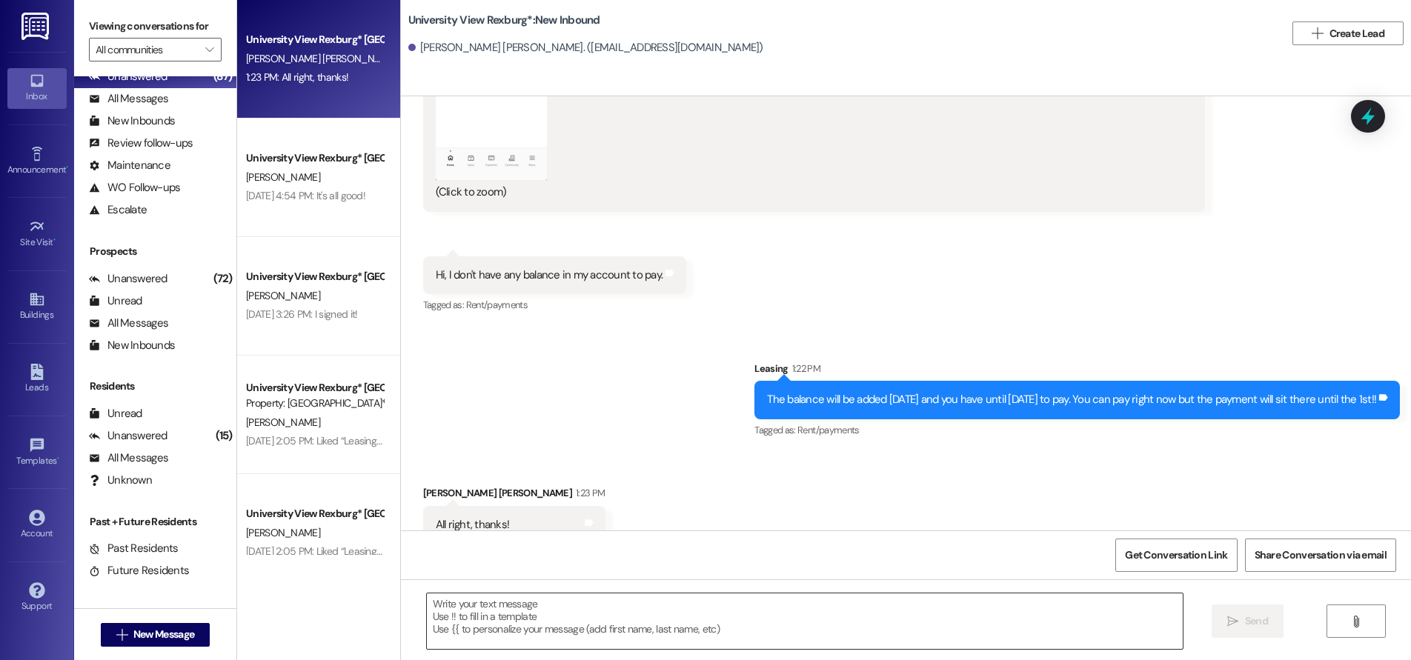
click at [517, 614] on textarea at bounding box center [805, 622] width 756 height 56
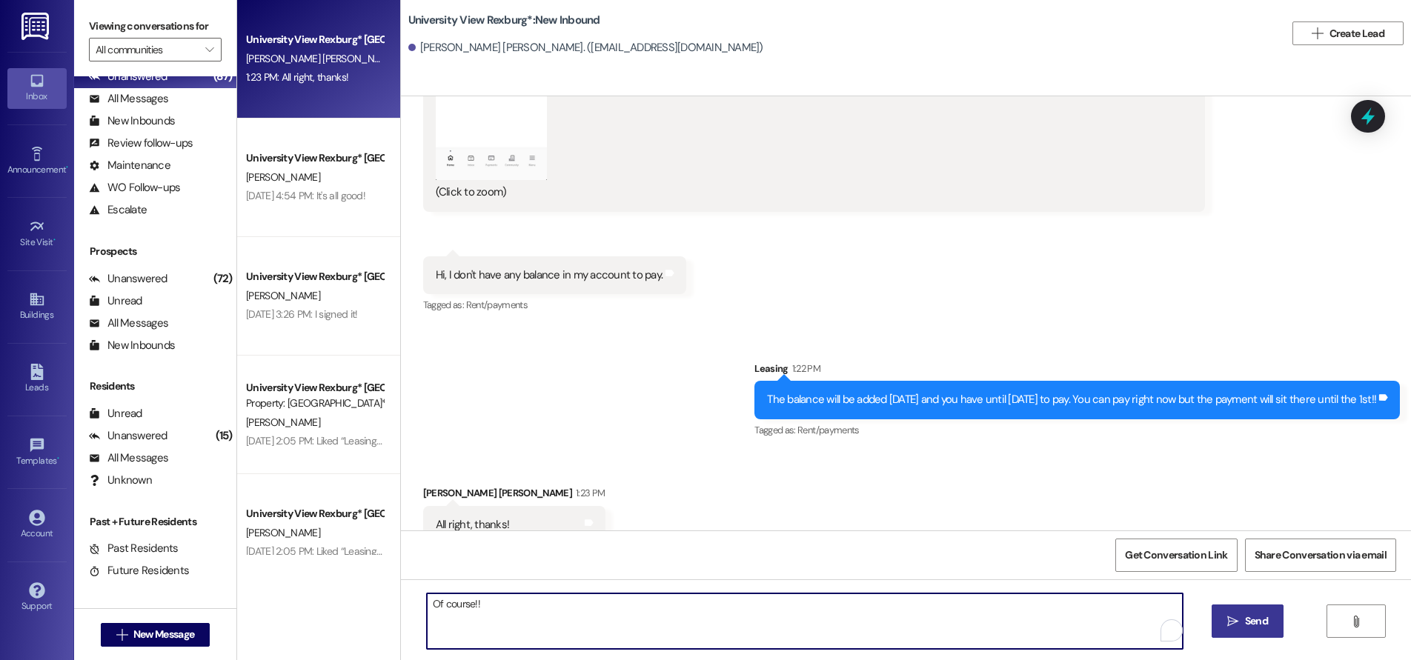
type textarea "Of course!!"
click at [1258, 624] on span "Send" at bounding box center [1256, 622] width 23 height 16
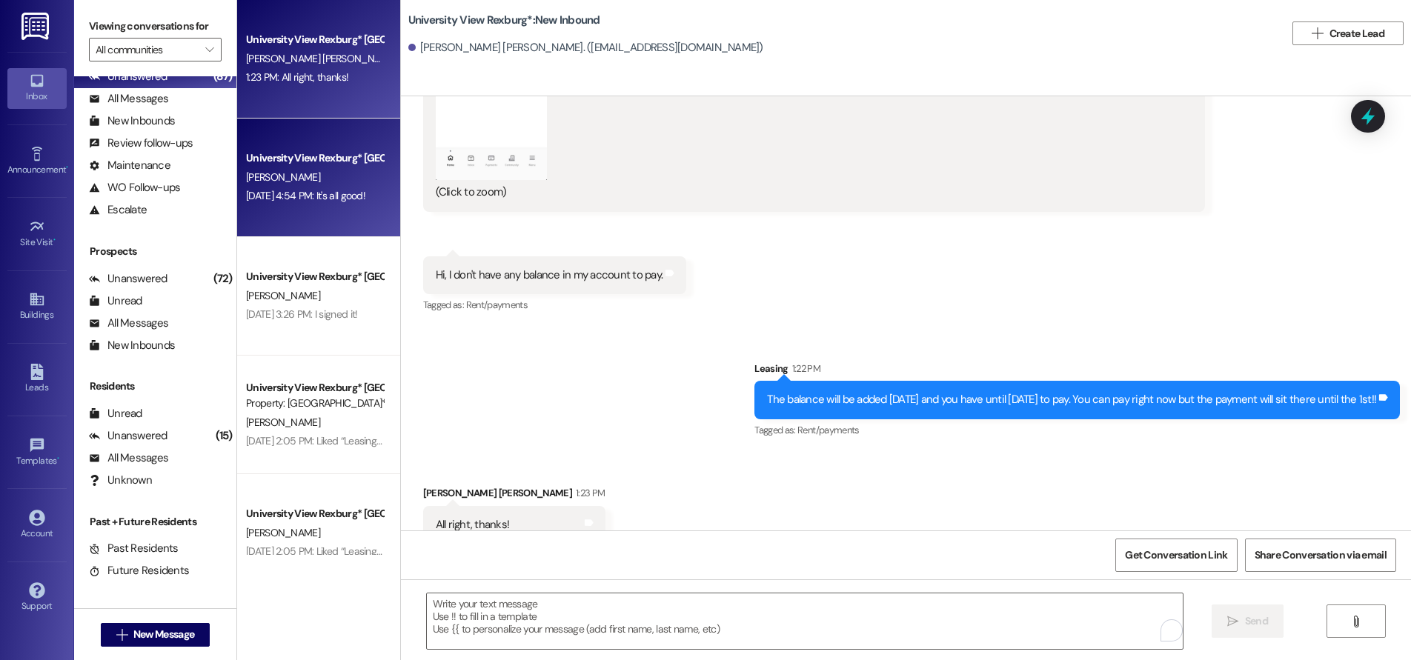
scroll to position [10476, 0]
click at [290, 158] on div "University View Rexburg* [GEOGRAPHIC_DATA]" at bounding box center [314, 158] width 137 height 16
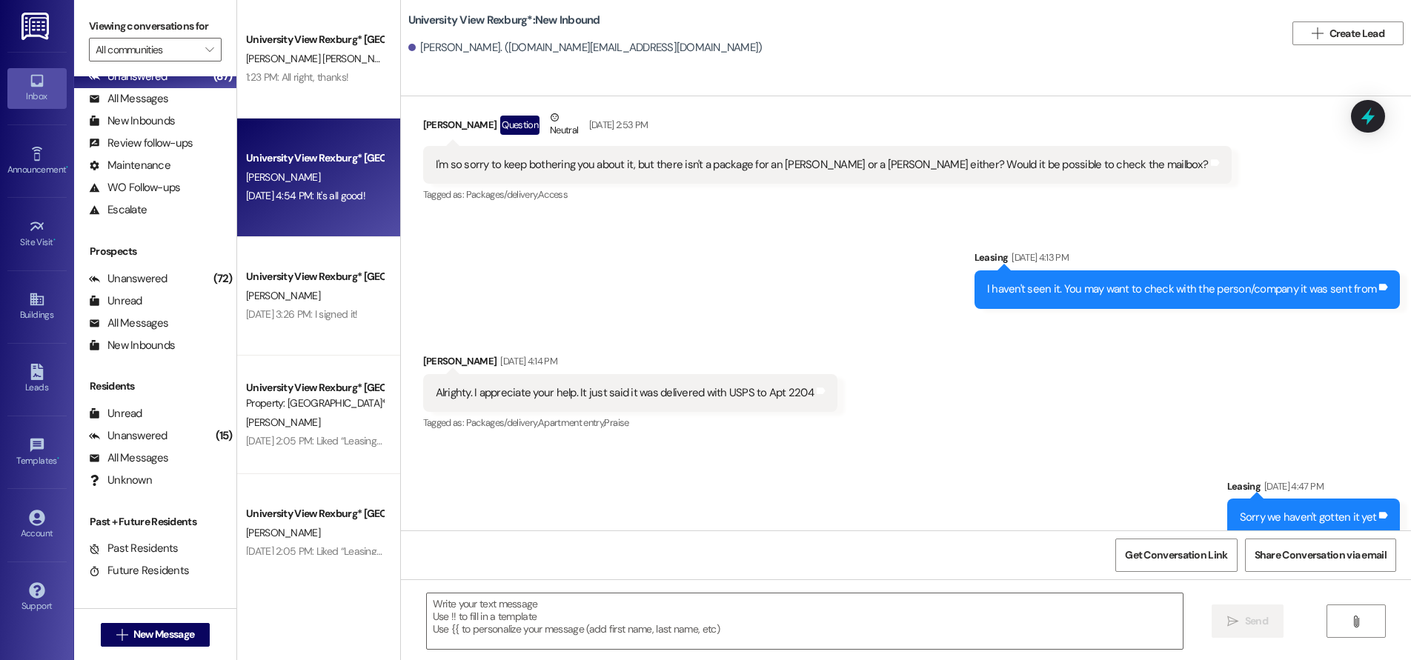
scroll to position [88667, 0]
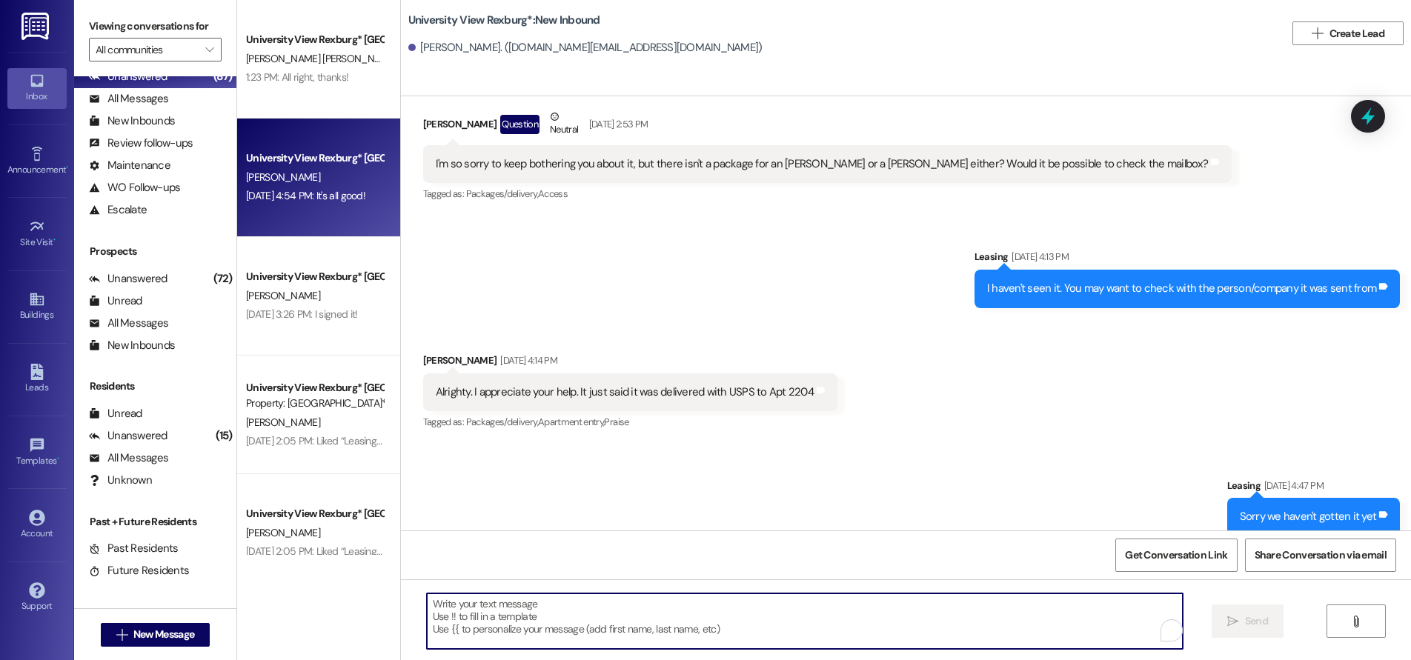
click at [497, 610] on textarea "To enrich screen reader interactions, please activate Accessibility in Grammarl…" at bounding box center [805, 622] width 756 height 56
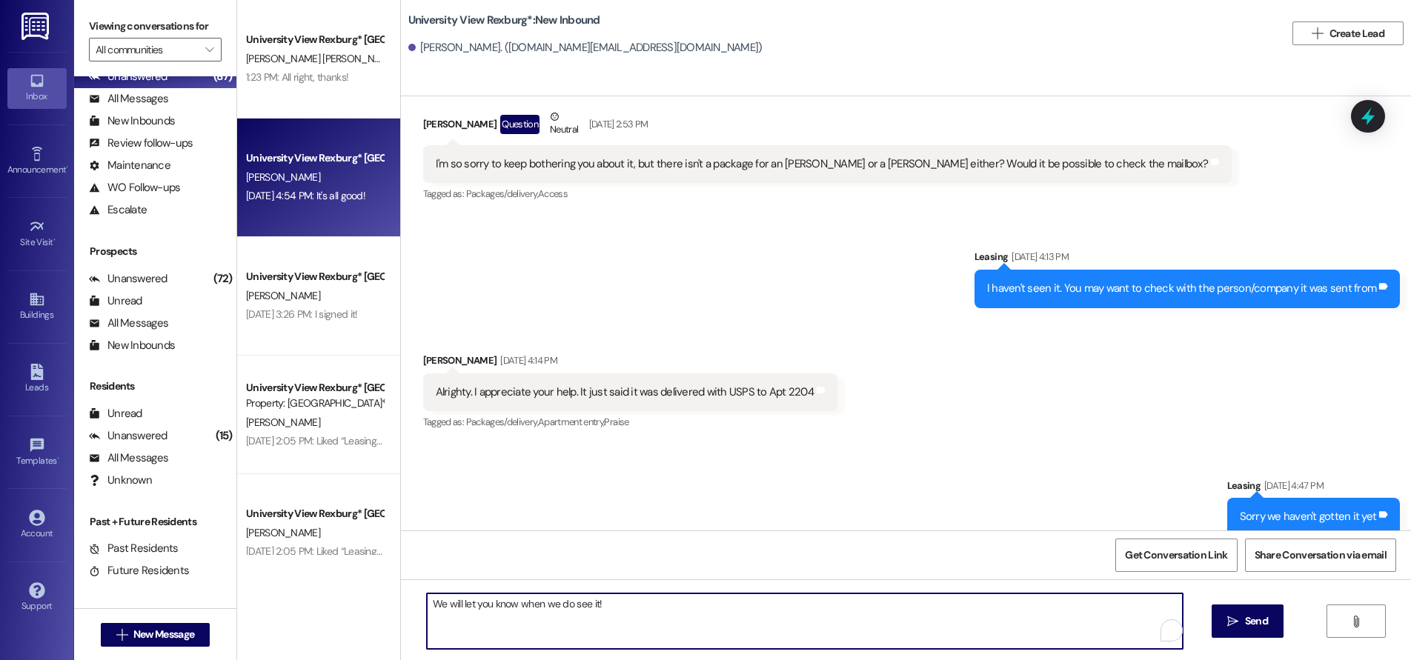
click at [465, 607] on textarea "We will let you know when we do see it!" at bounding box center [805, 622] width 756 height 56
click at [514, 602] on textarea "We will text you know when we do see it!" at bounding box center [805, 622] width 756 height 56
click at [581, 607] on textarea "We will text you when we do see it!" at bounding box center [805, 622] width 756 height 56
type textarea "We will text you when we do see it! :))"
click at [1269, 632] on button " Send" at bounding box center [1248, 621] width 72 height 33
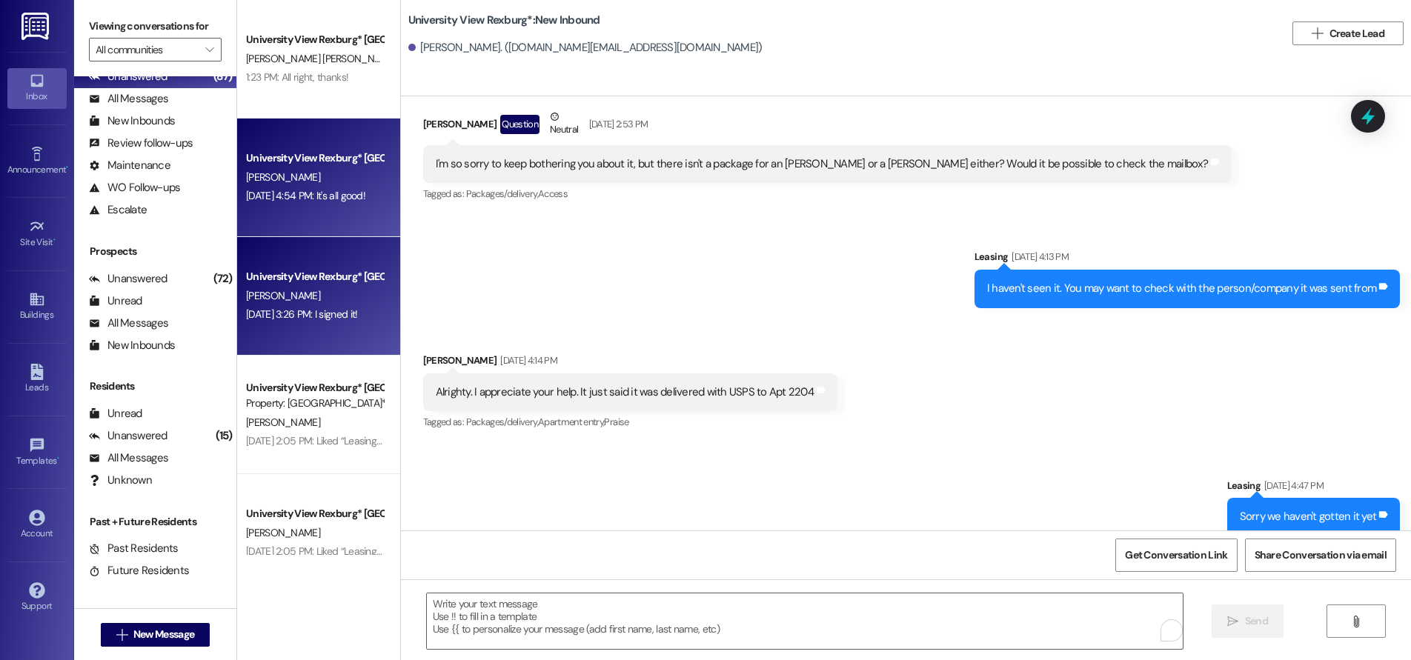
scroll to position [88666, 0]
click at [328, 305] on div "[DATE] 3:26 PM: I signed it! [DATE] 3:26 PM: I signed it!" at bounding box center [315, 314] width 140 height 19
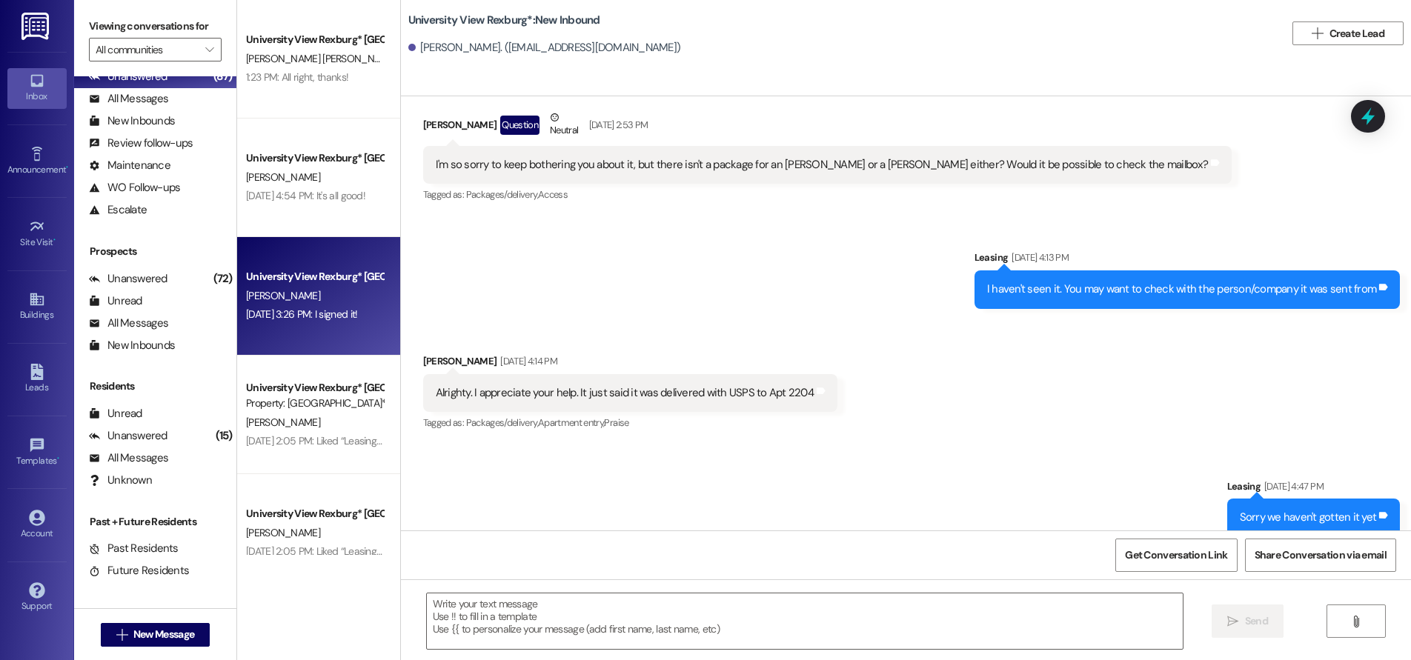
click at [306, 303] on div "[PERSON_NAME]" at bounding box center [315, 296] width 140 height 19
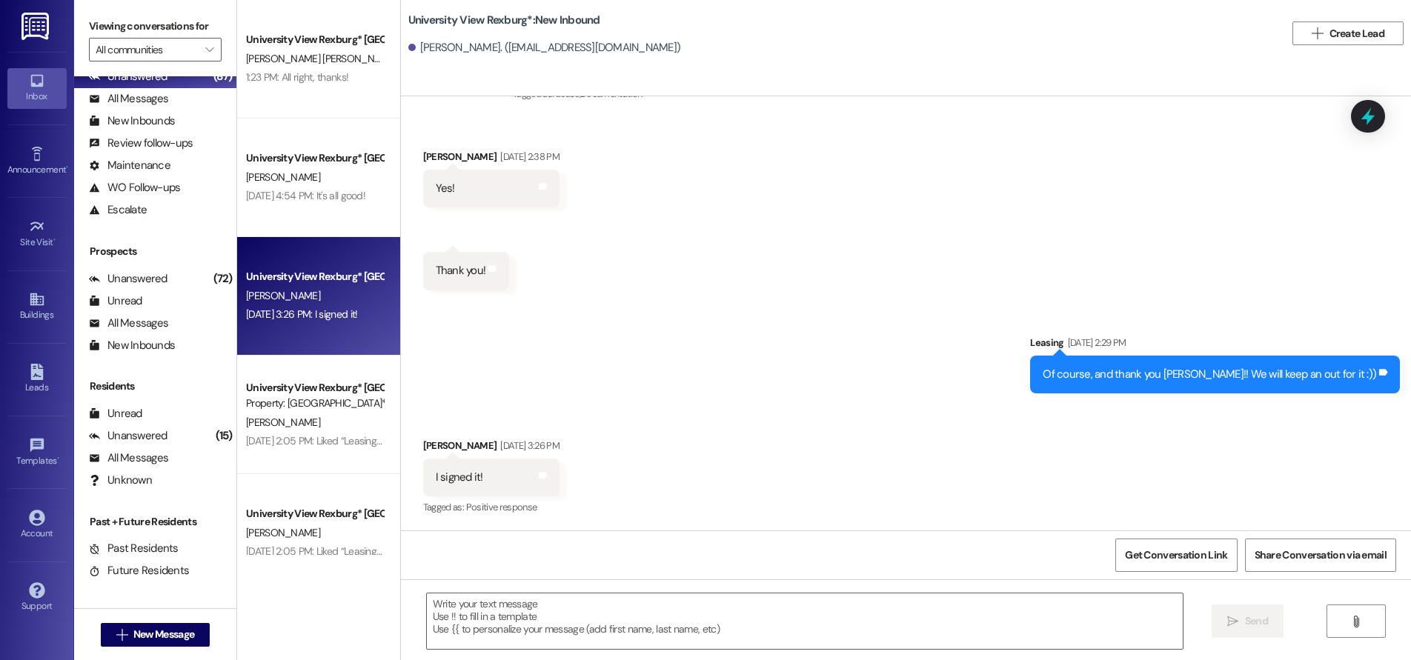
scroll to position [1197, 0]
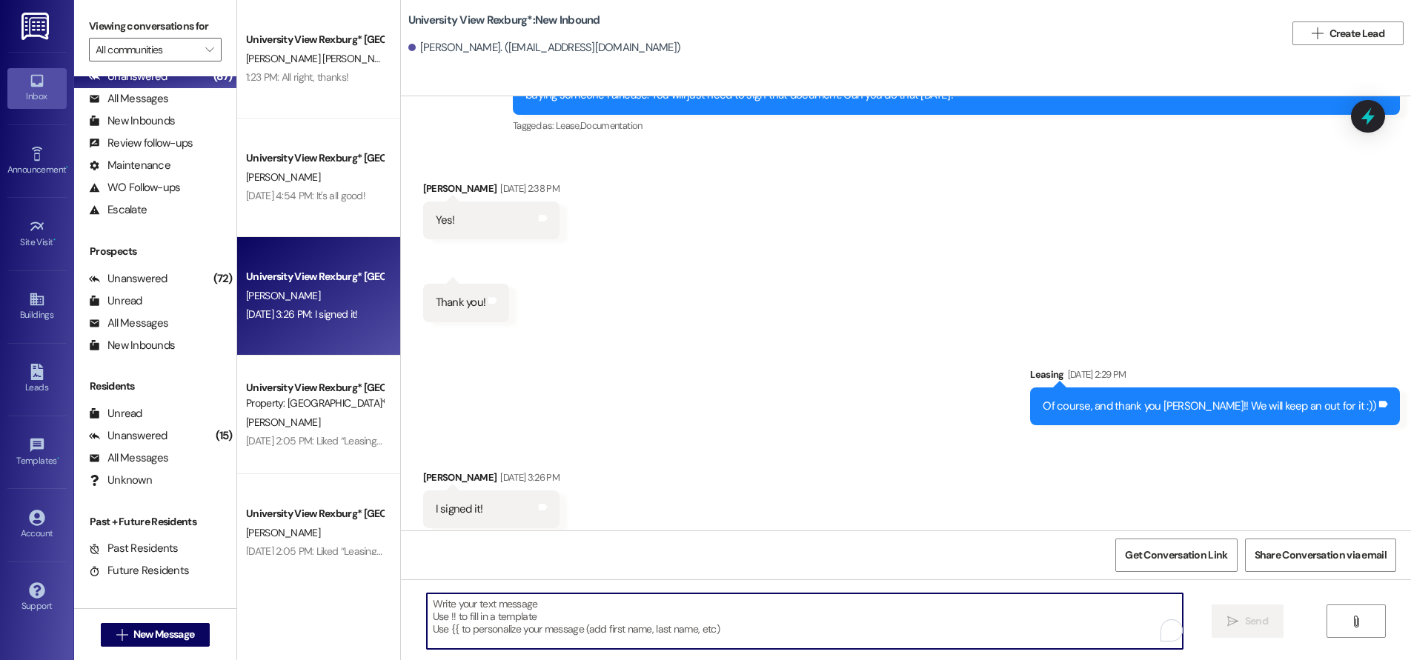
click at [524, 622] on textarea "To enrich screen reader interactions, please activate Accessibility in Grammarl…" at bounding box center [805, 622] width 756 height 56
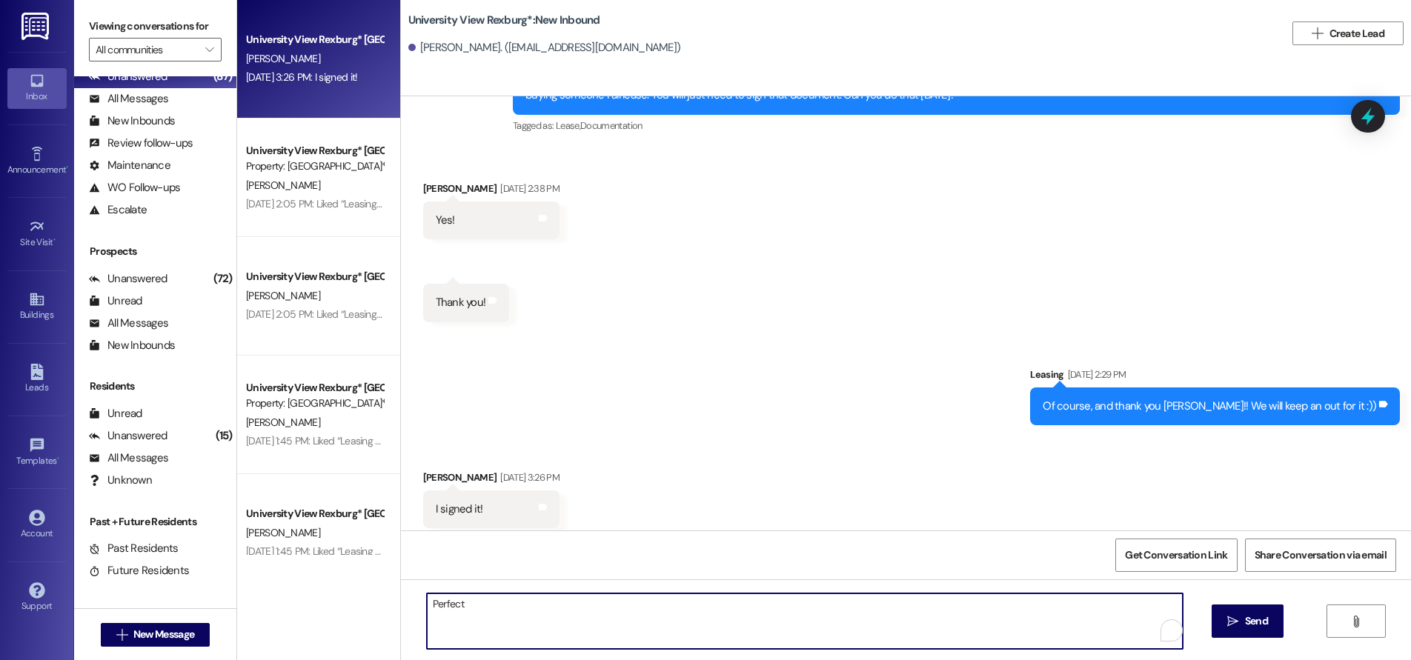
click at [473, 597] on textarea "Perfect" at bounding box center [805, 622] width 756 height 56
click at [499, 610] on textarea "Perfect! Thank you [PERSON_NAME] :))" at bounding box center [805, 622] width 756 height 56
click at [451, 605] on textarea "Perfect! Thank you [PERSON_NAME] :))" at bounding box center [805, 622] width 756 height 56
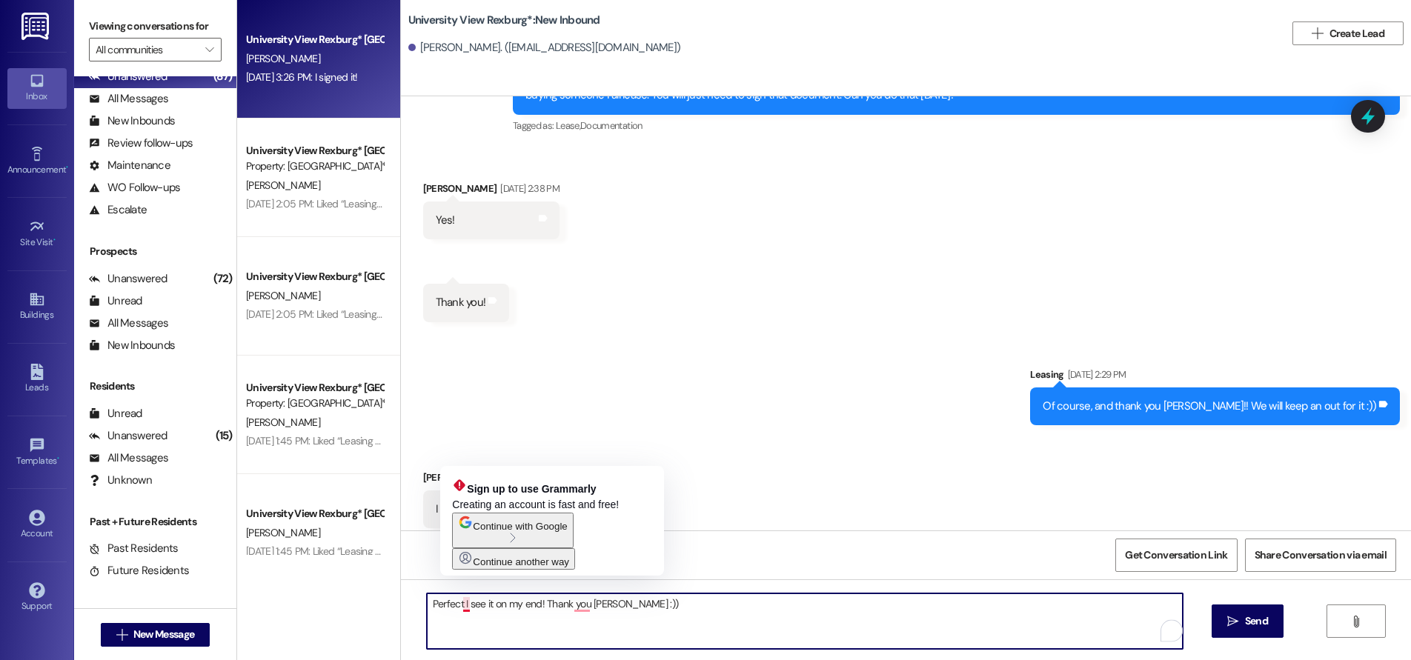
click at [451, 608] on textarea "Perfect I see it on my end! Thank you [PERSON_NAME] :))" at bounding box center [805, 622] width 756 height 56
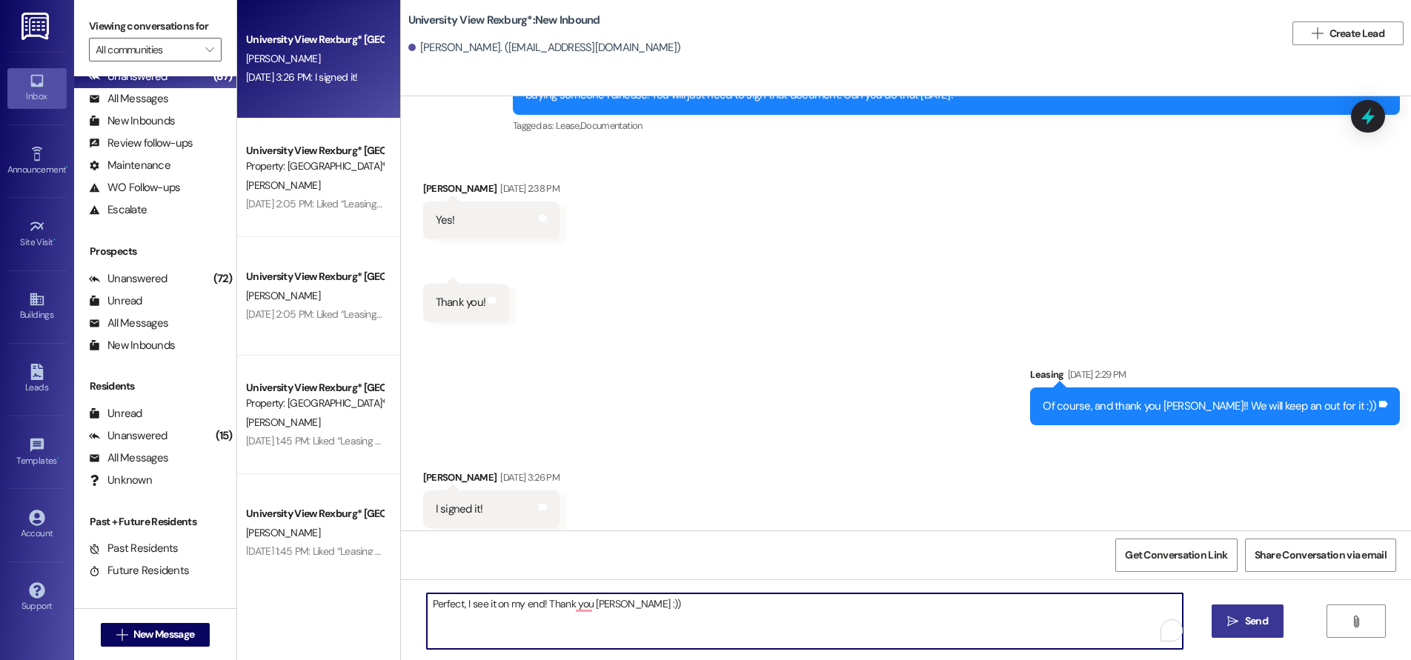
type textarea "Perfect, I see it on my end! Thank you [PERSON_NAME] :))"
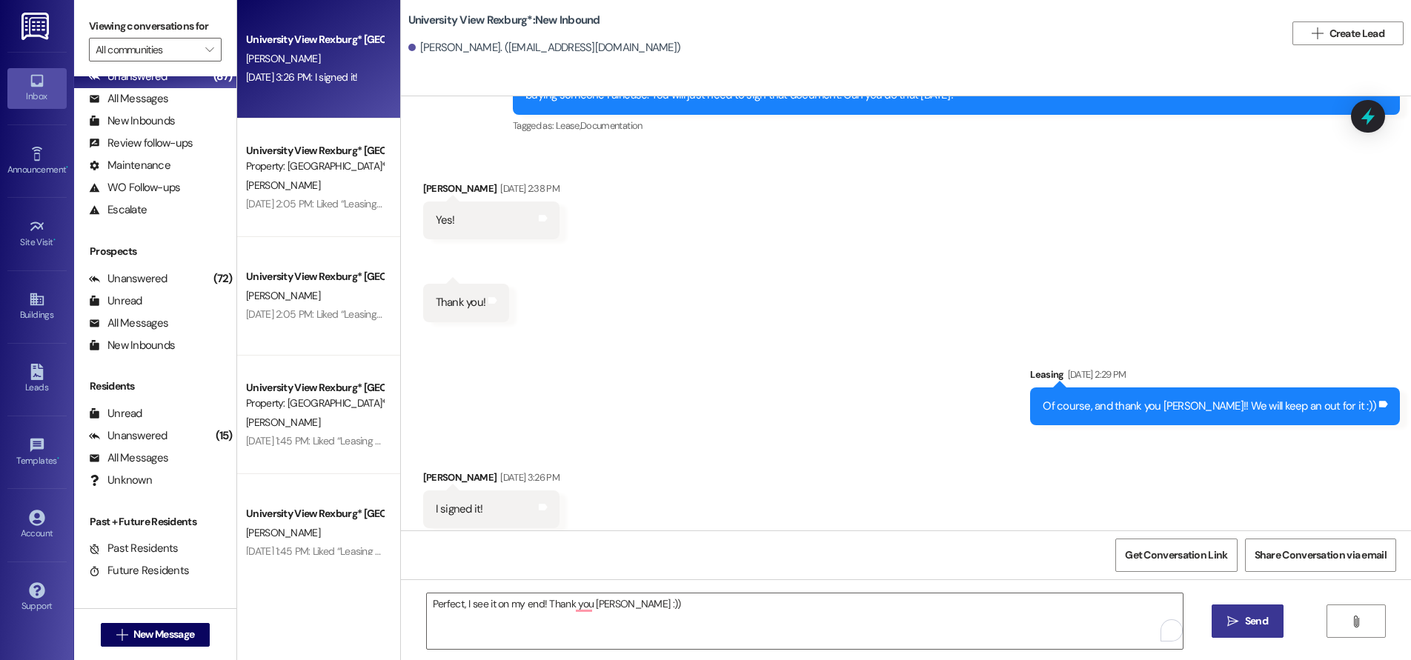
click at [1255, 622] on span "Send" at bounding box center [1256, 622] width 23 height 16
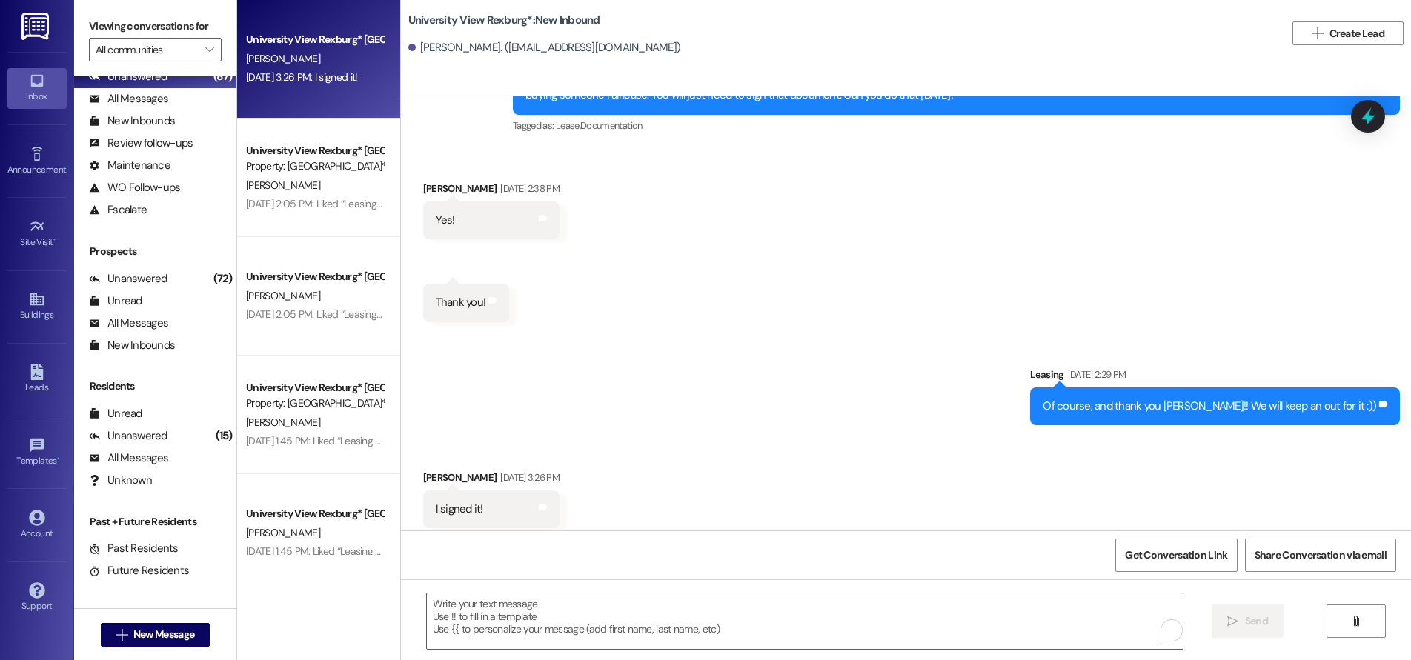
scroll to position [1300, 0]
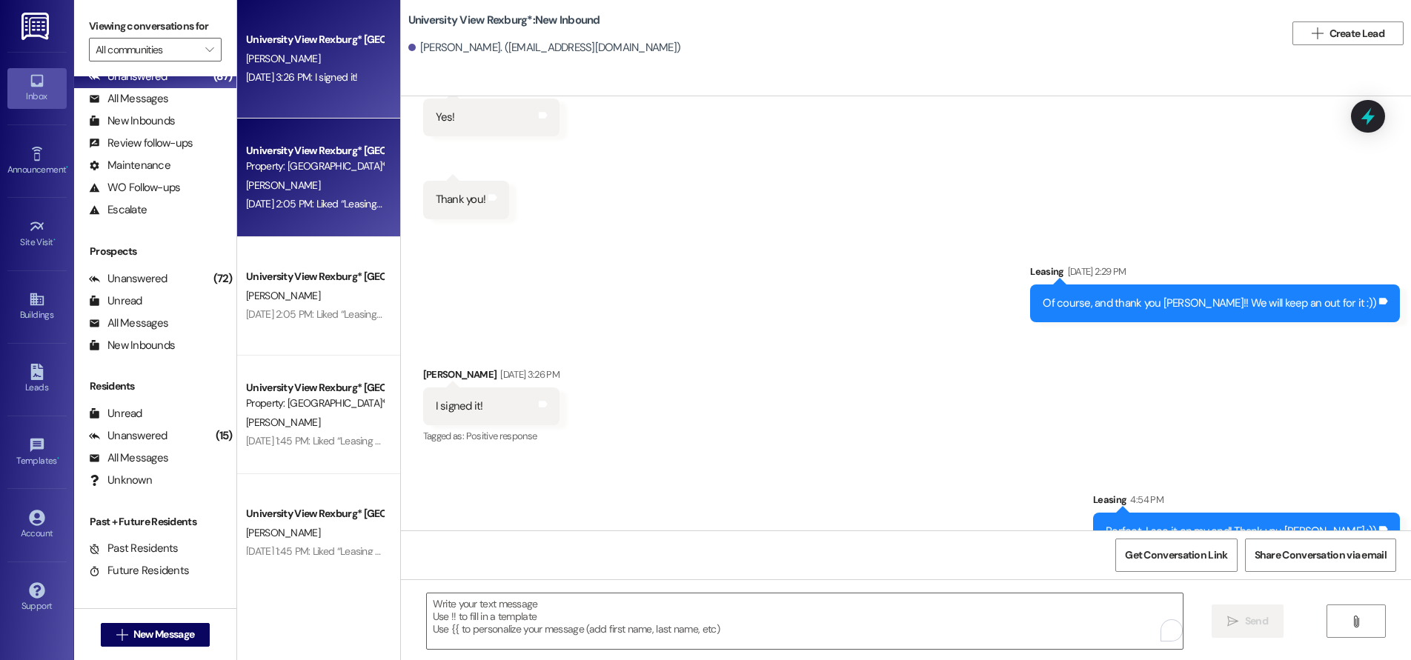
drag, startPoint x: 328, startPoint y: 187, endPoint x: 328, endPoint y: 195, distance: 7.4
click at [328, 195] on div "University View Rexburg* Prospect Property: University View Rexburg* [PERSON_NA…" at bounding box center [318, 178] width 163 height 119
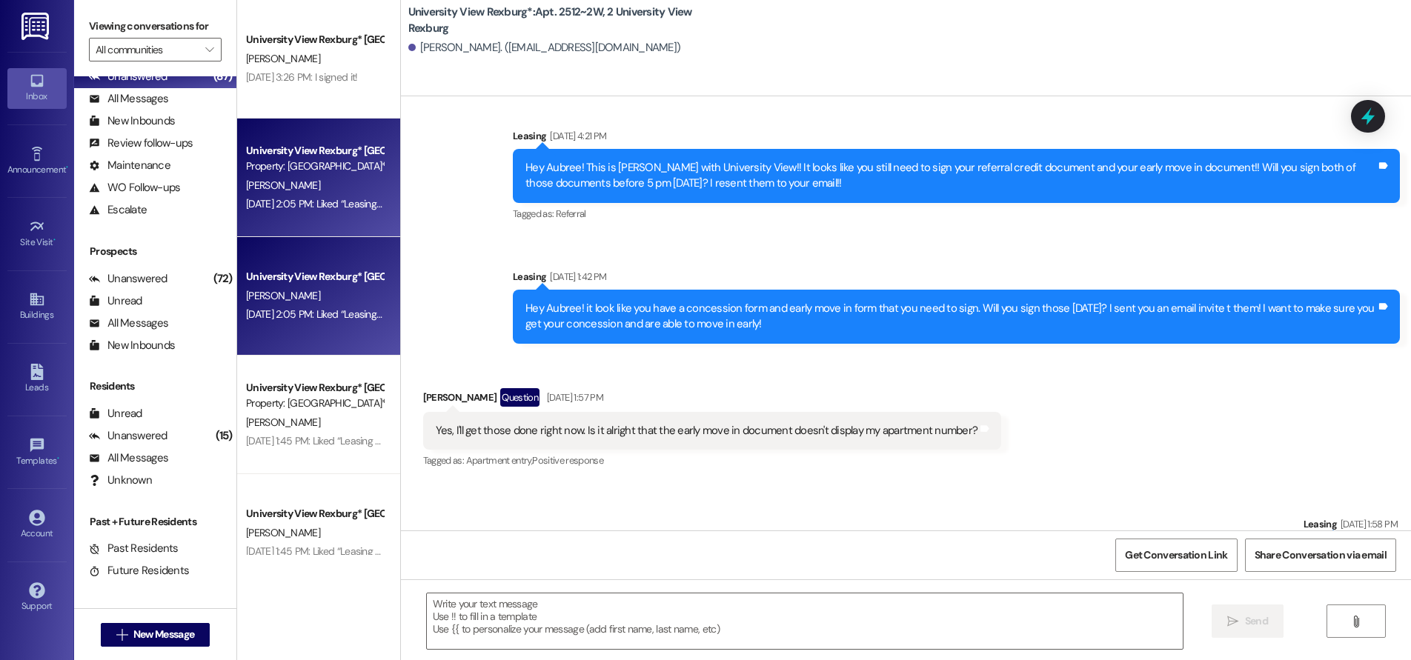
scroll to position [73554, 0]
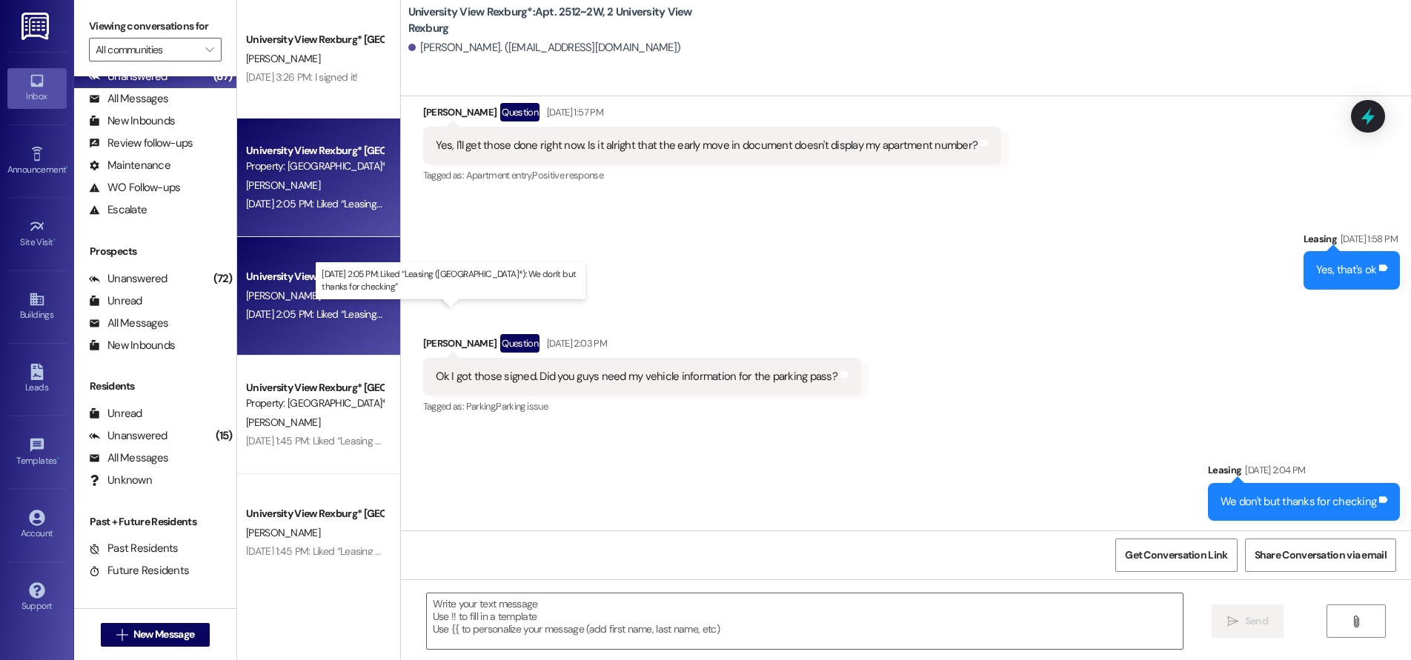
click at [339, 308] on div "[DATE] 2:05 PM: Liked “Leasing ([GEOGRAPHIC_DATA]*): We don't but thanks for ch…" at bounding box center [439, 314] width 387 height 13
click at [296, 179] on div "[PERSON_NAME]" at bounding box center [315, 185] width 140 height 19
click at [290, 278] on div "University View Rexburg* [GEOGRAPHIC_DATA]" at bounding box center [314, 277] width 137 height 16
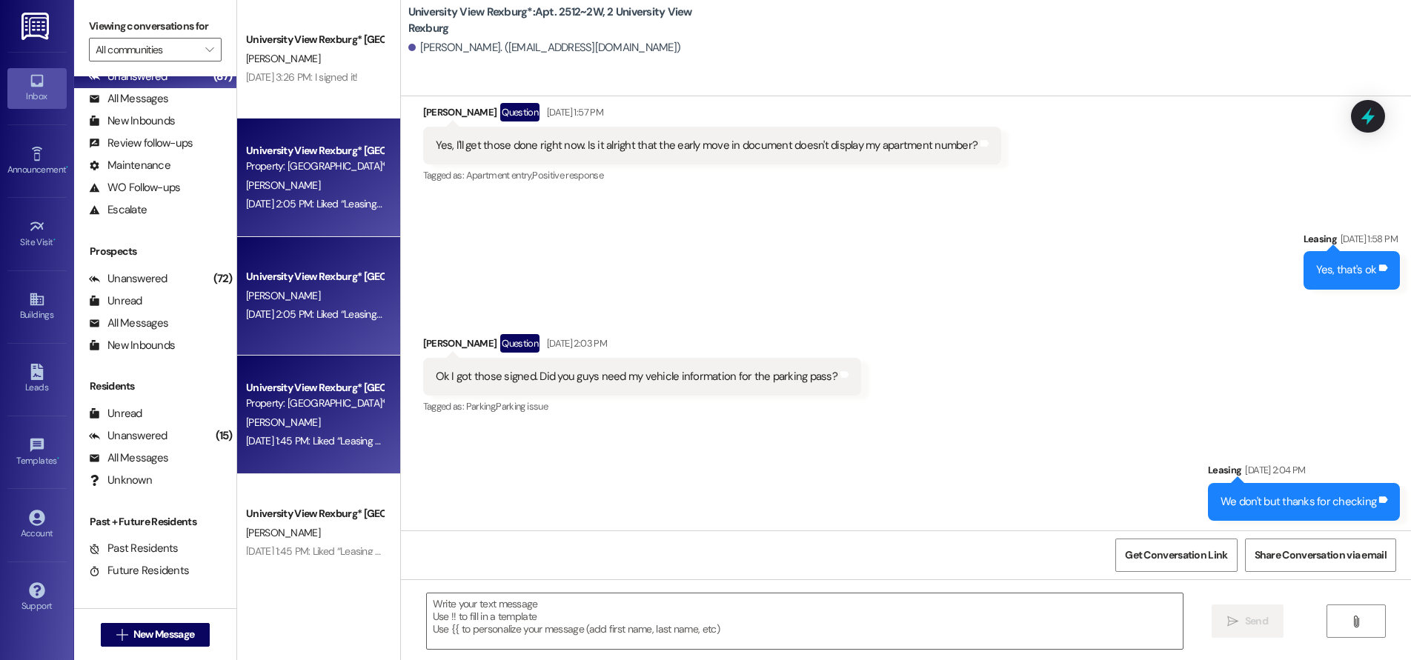
click at [294, 402] on div "Property: [GEOGRAPHIC_DATA]*" at bounding box center [314, 404] width 137 height 16
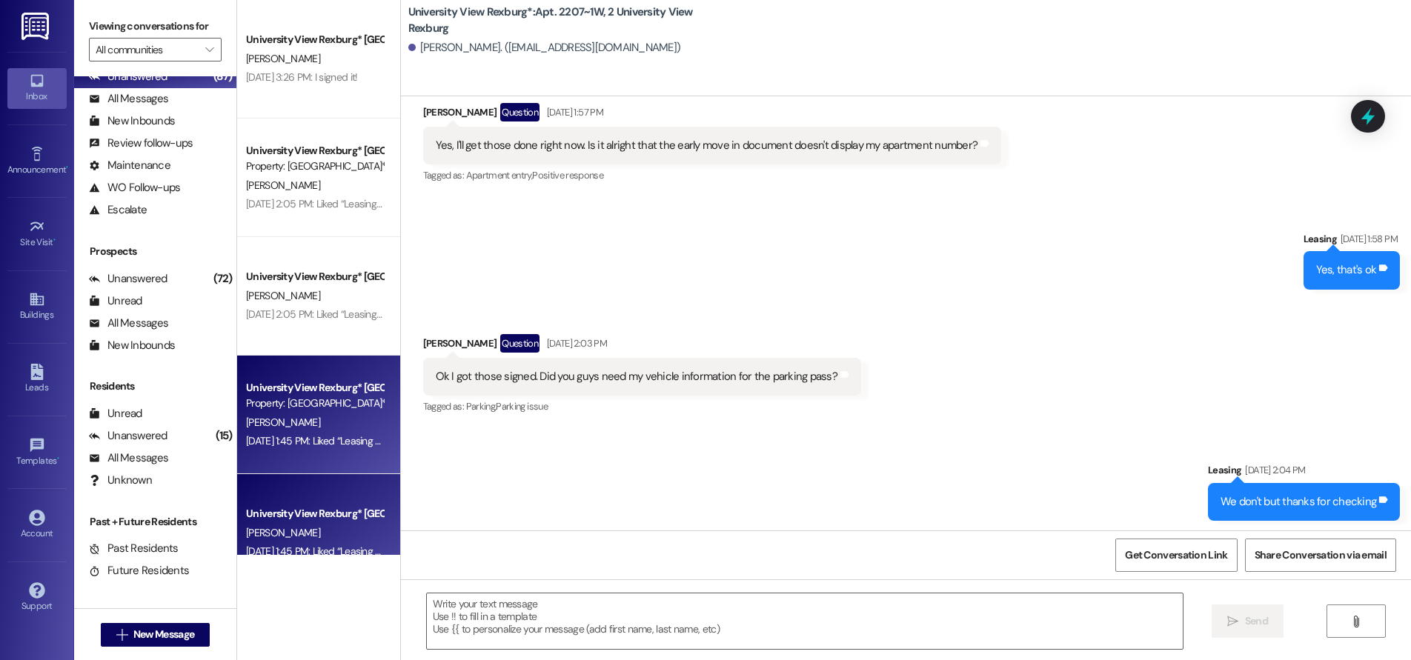
click at [300, 210] on div "University View Rexburg* Prospect [PERSON_NAME] [DATE] 3:26 PM: I signed it! [D…" at bounding box center [318, 277] width 163 height 555
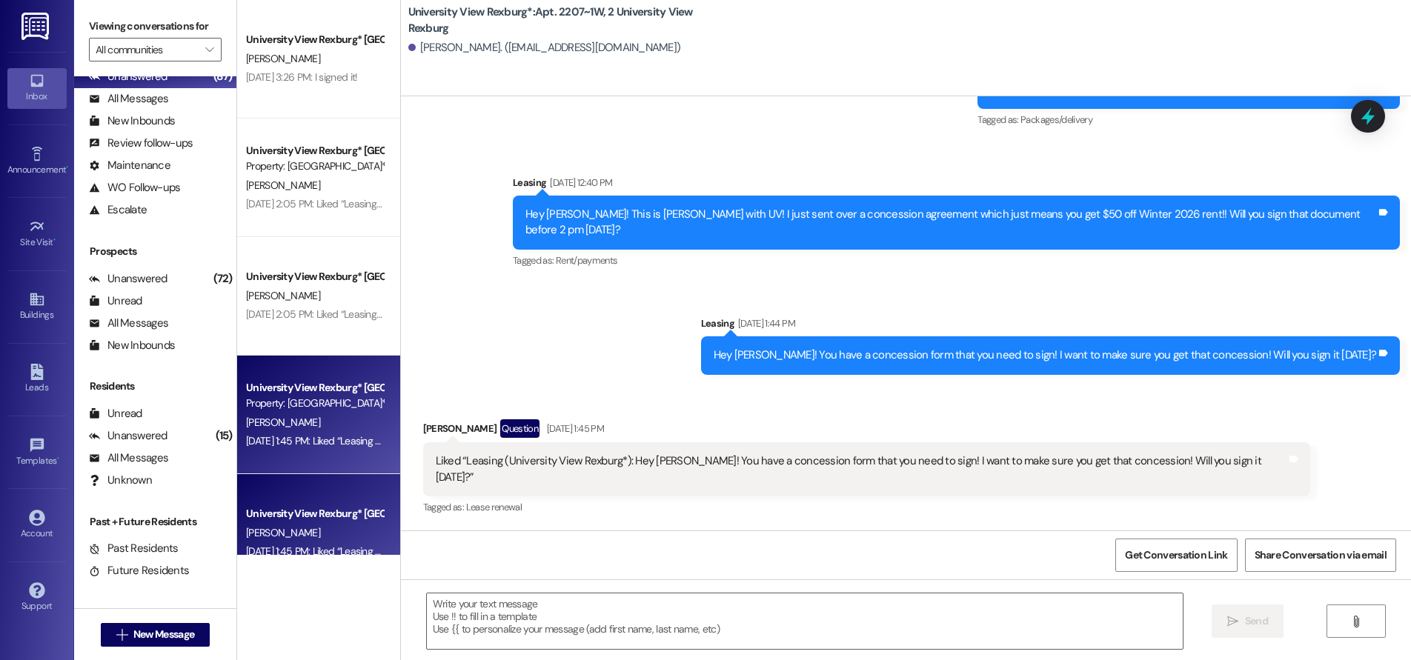
scroll to position [28603, 0]
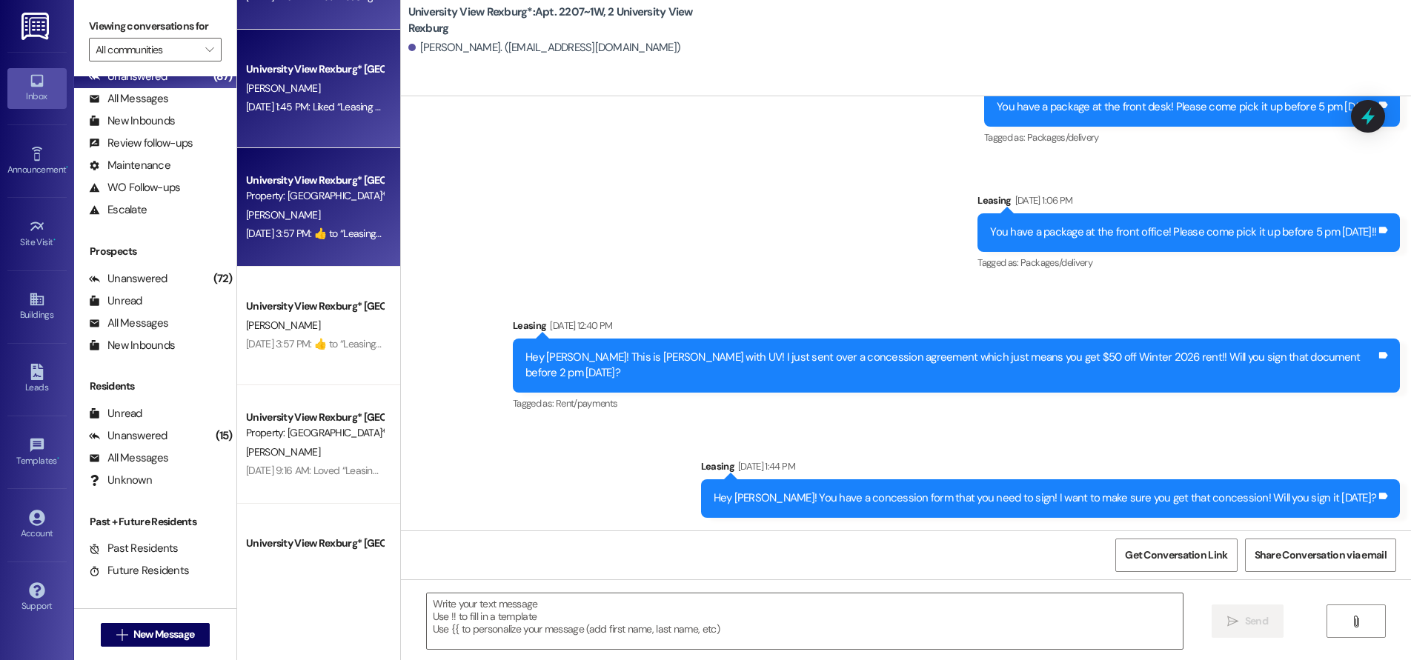
click at [320, 241] on div "[DATE] 3:57 PM:  ​👍​ to “ Leasing (University View Rexburg*): Thank you for sig…" at bounding box center [315, 234] width 140 height 19
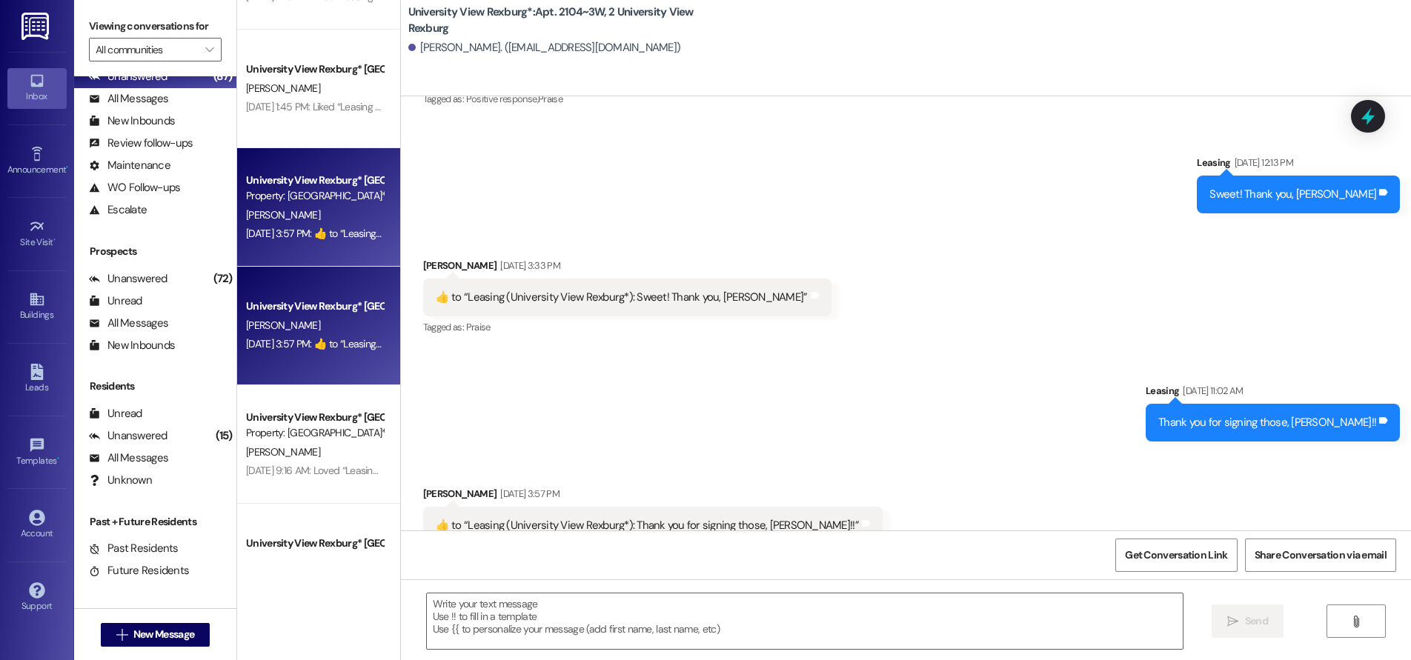
scroll to position [25803, 0]
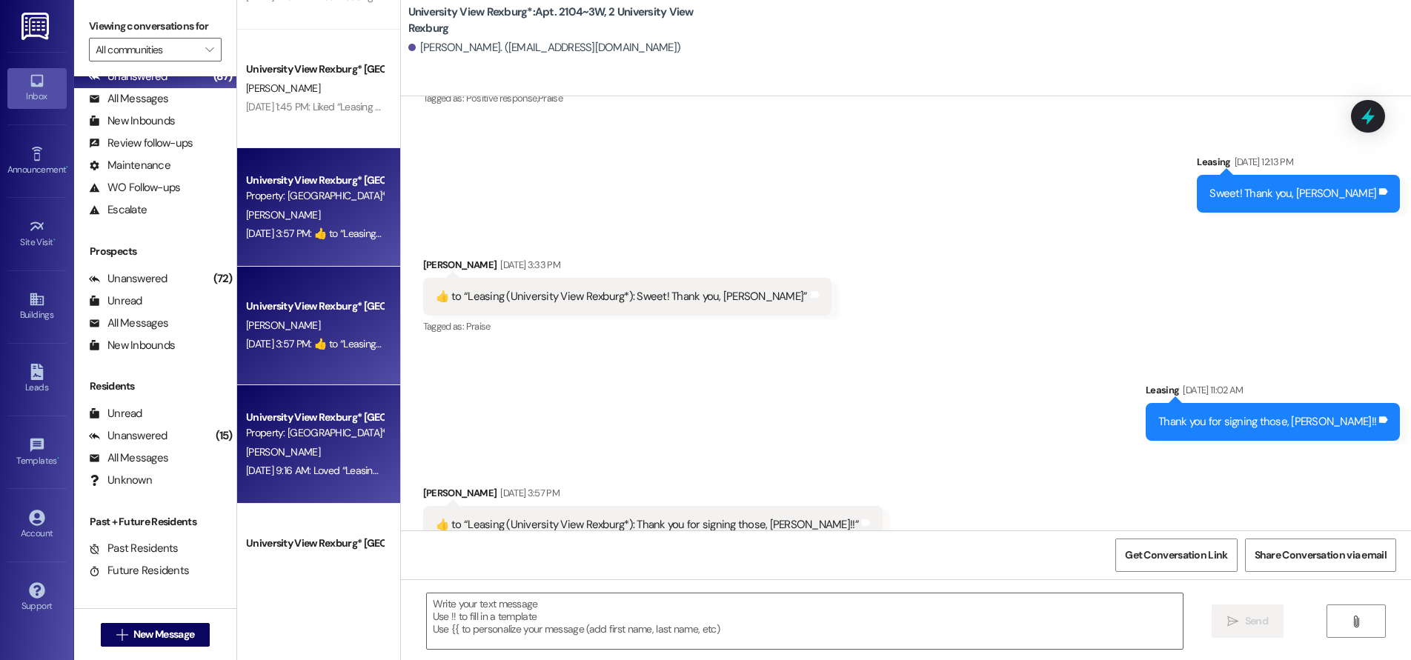
click at [322, 453] on div "[PERSON_NAME]" at bounding box center [315, 452] width 140 height 19
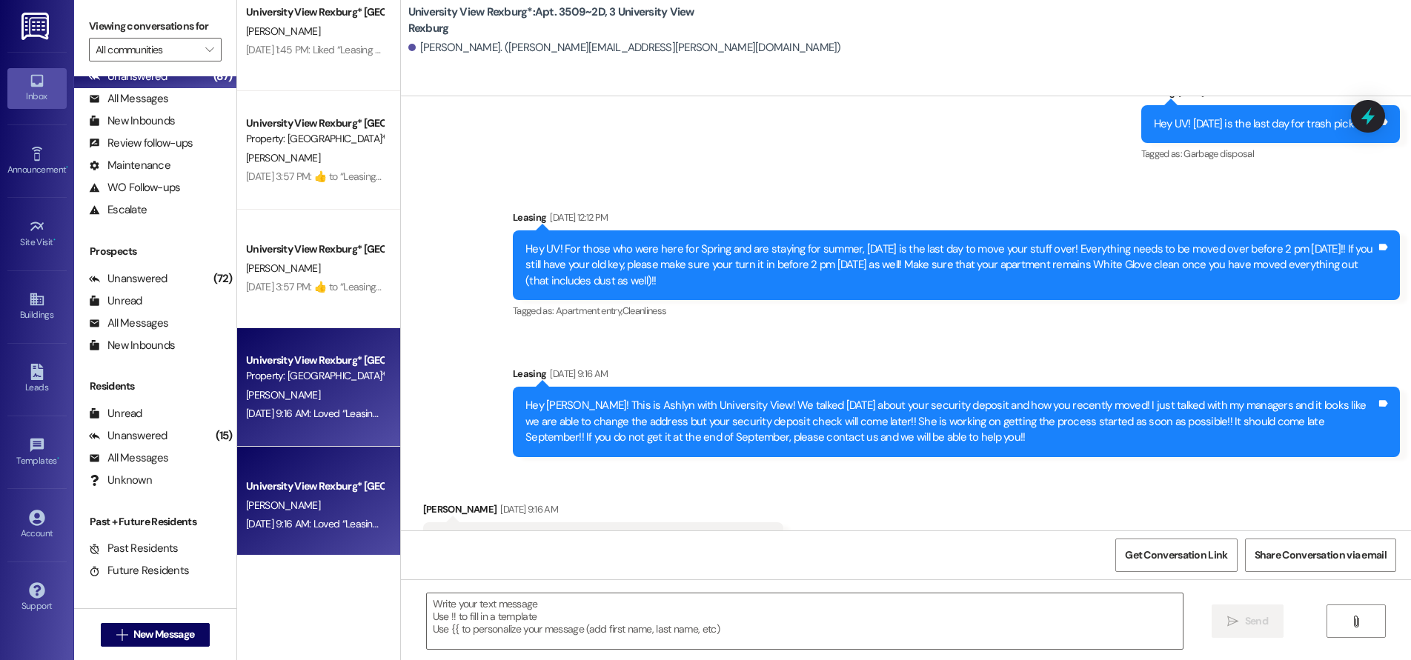
scroll to position [593, 0]
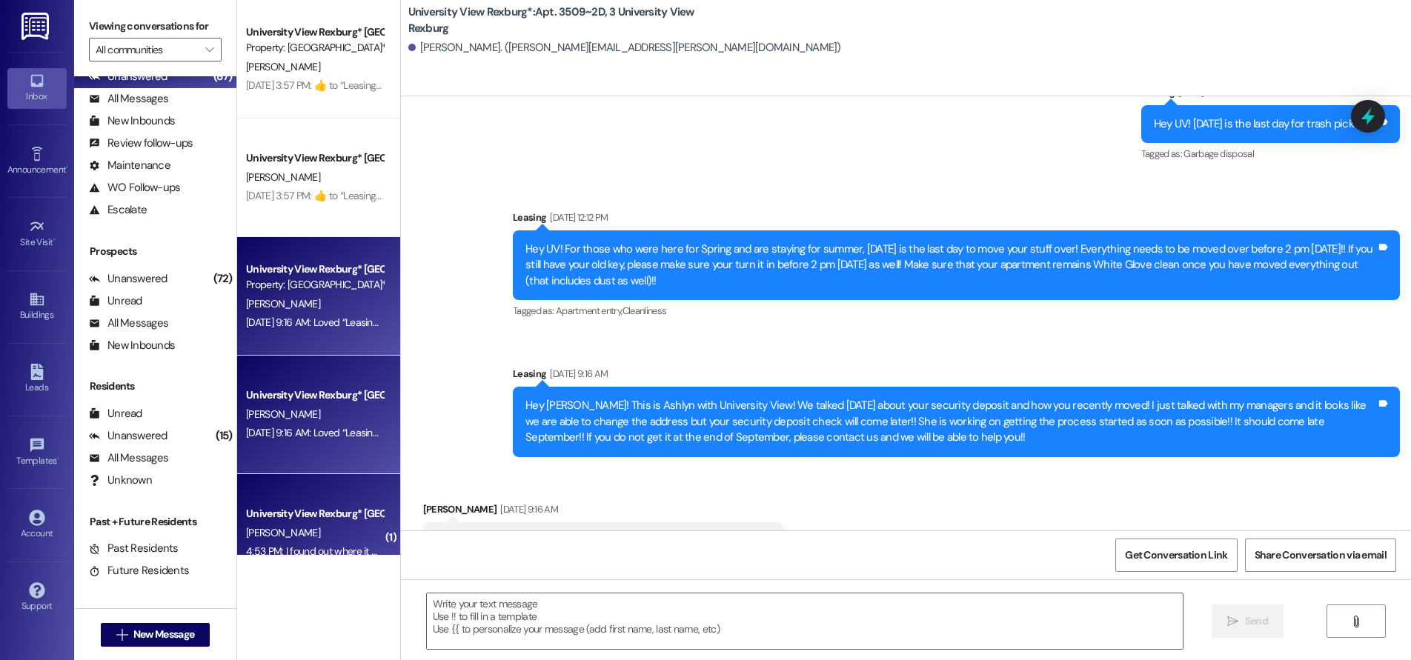
click at [333, 515] on div "University View Rexburg* [GEOGRAPHIC_DATA]" at bounding box center [314, 514] width 137 height 16
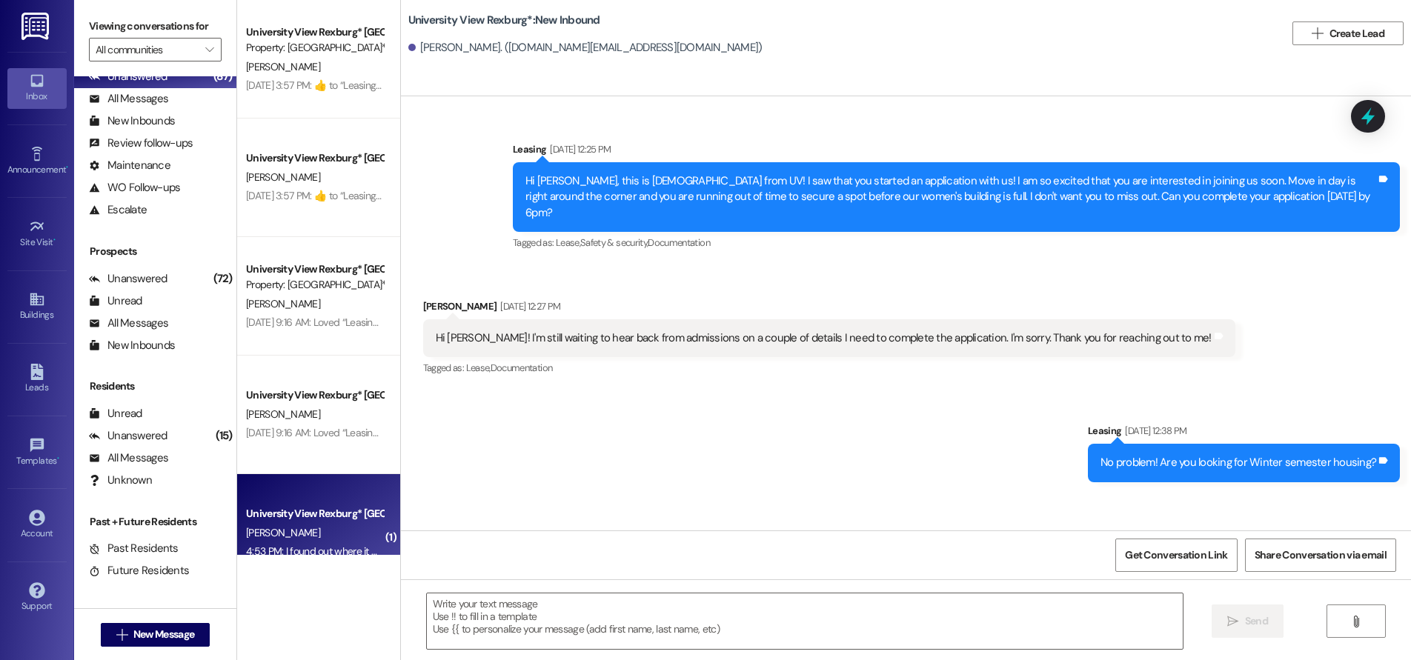
scroll to position [88895, 0]
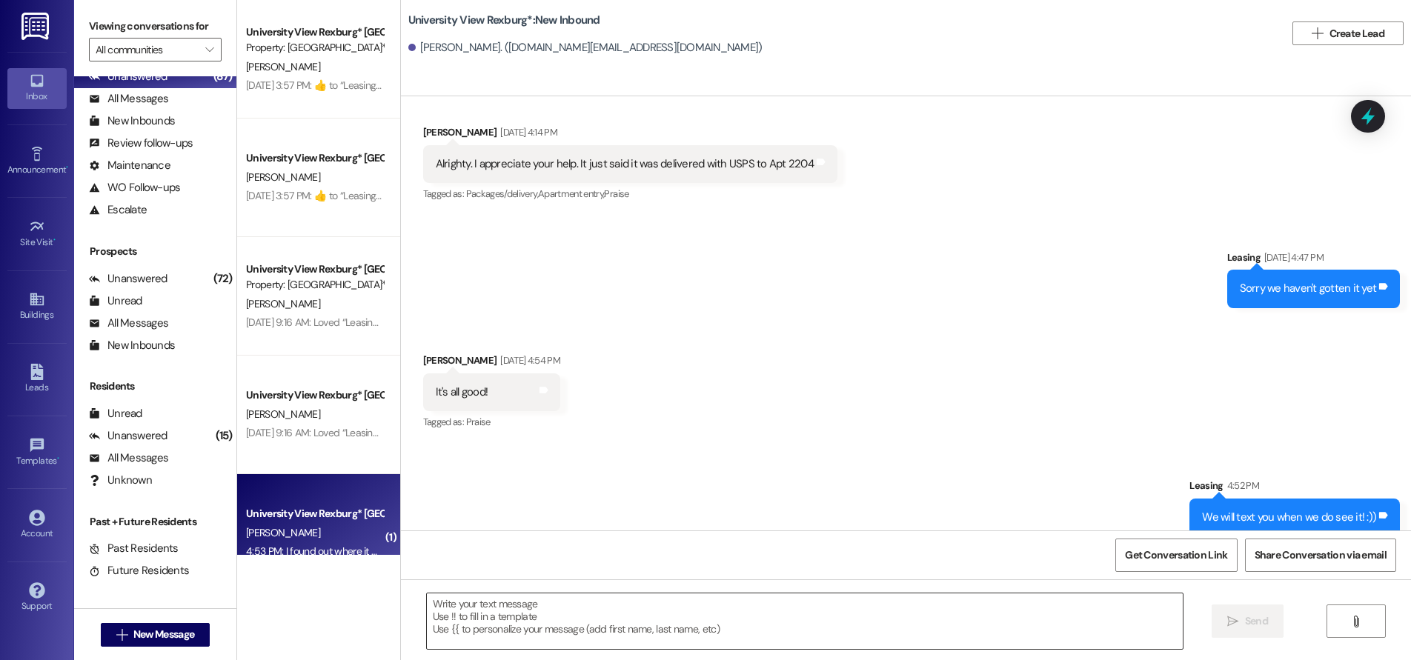
click at [585, 615] on textarea at bounding box center [805, 622] width 756 height 56
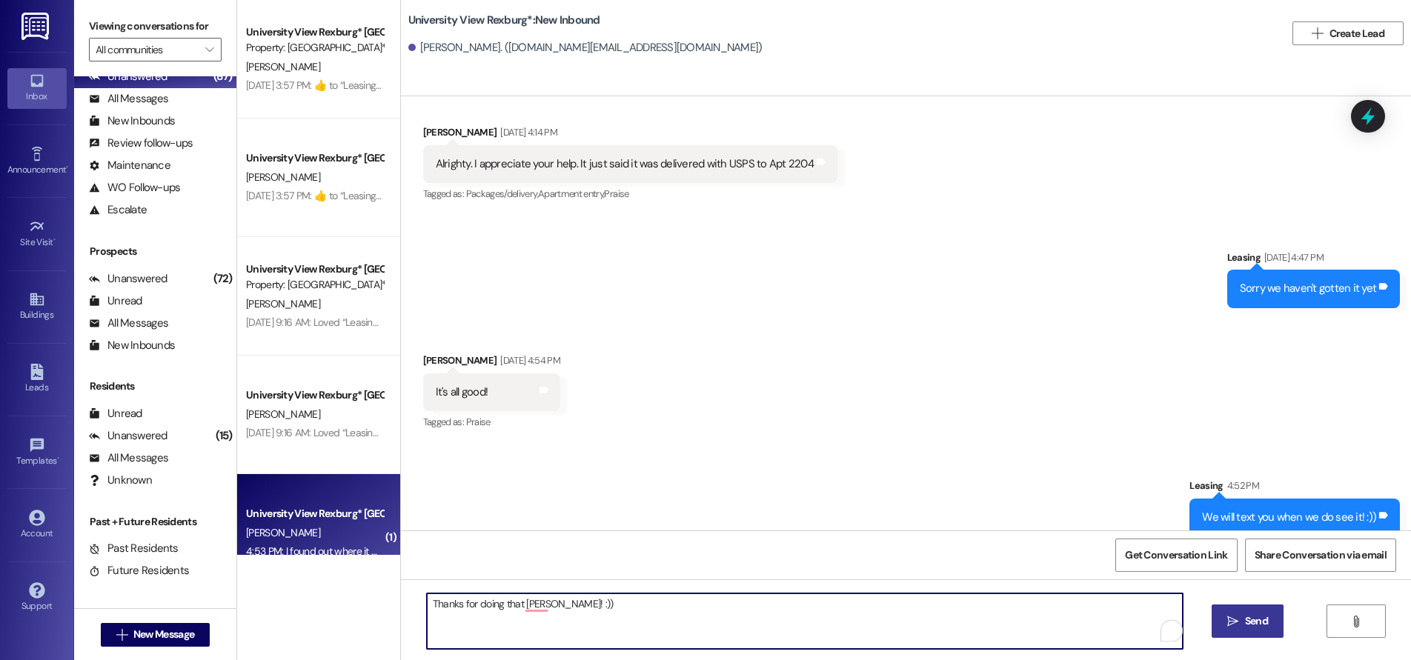
type textarea "Thanks for doing that [PERSON_NAME]! :))"
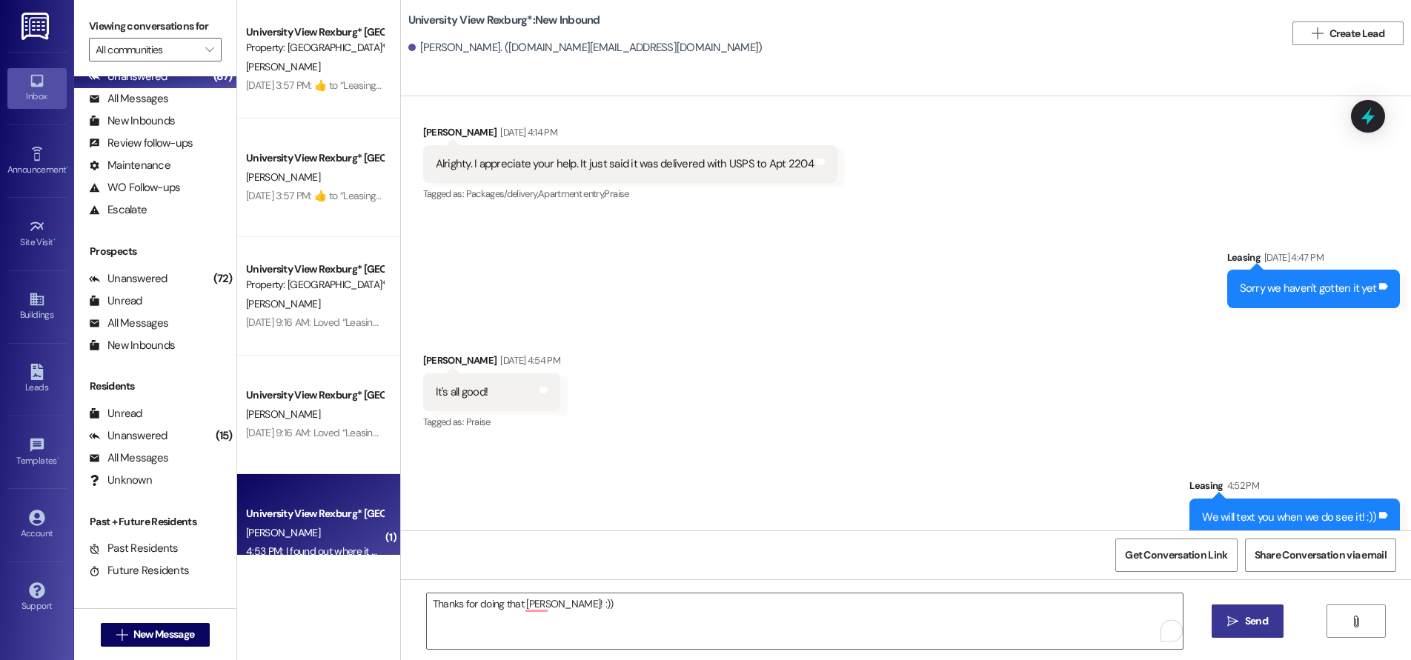
click at [1250, 622] on span "Send" at bounding box center [1256, 622] width 23 height 16
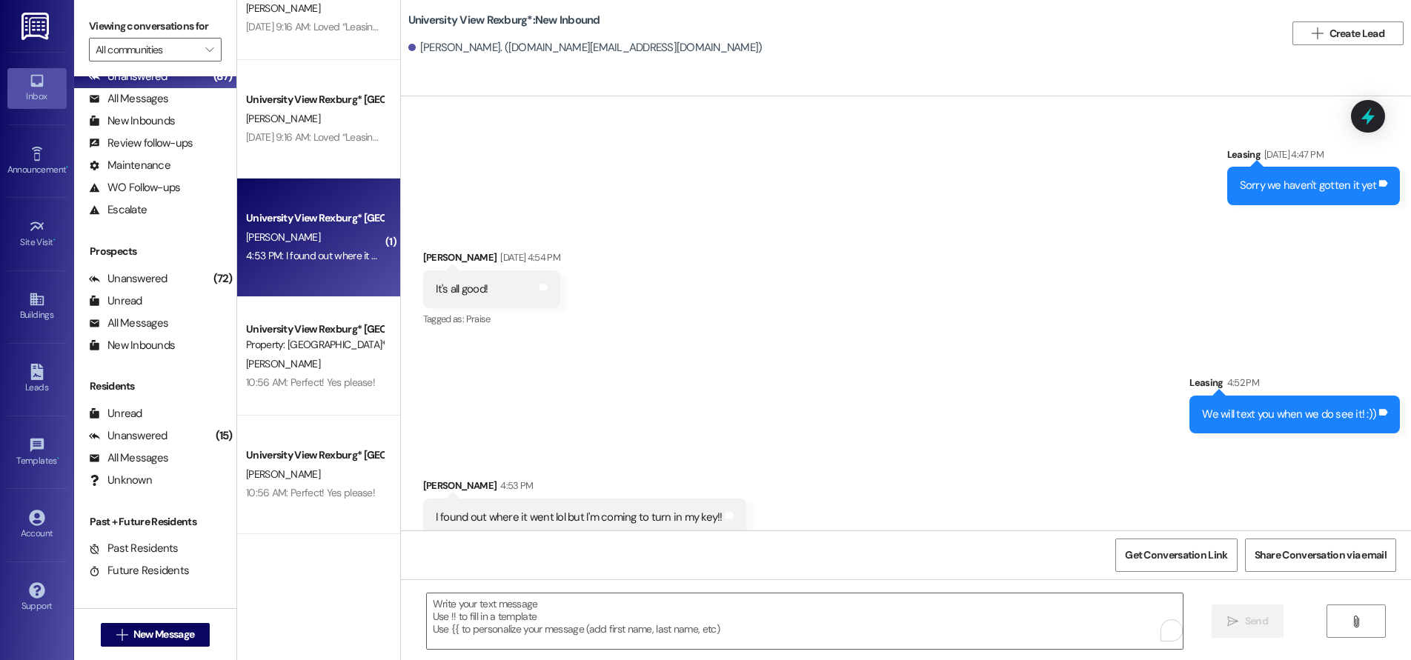
scroll to position [889, 0]
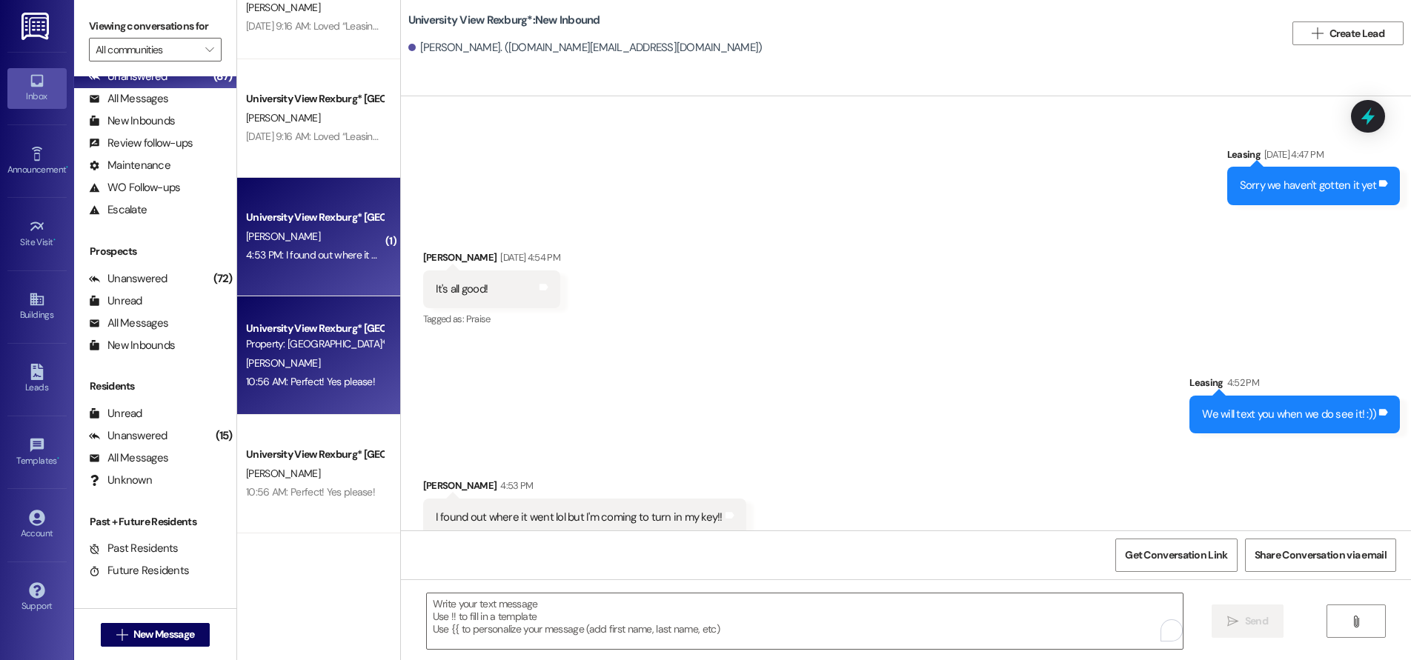
click at [306, 390] on div "10:56 AM: Perfect! Yes please! 10:56 AM: Perfect! Yes please!" at bounding box center [315, 382] width 140 height 19
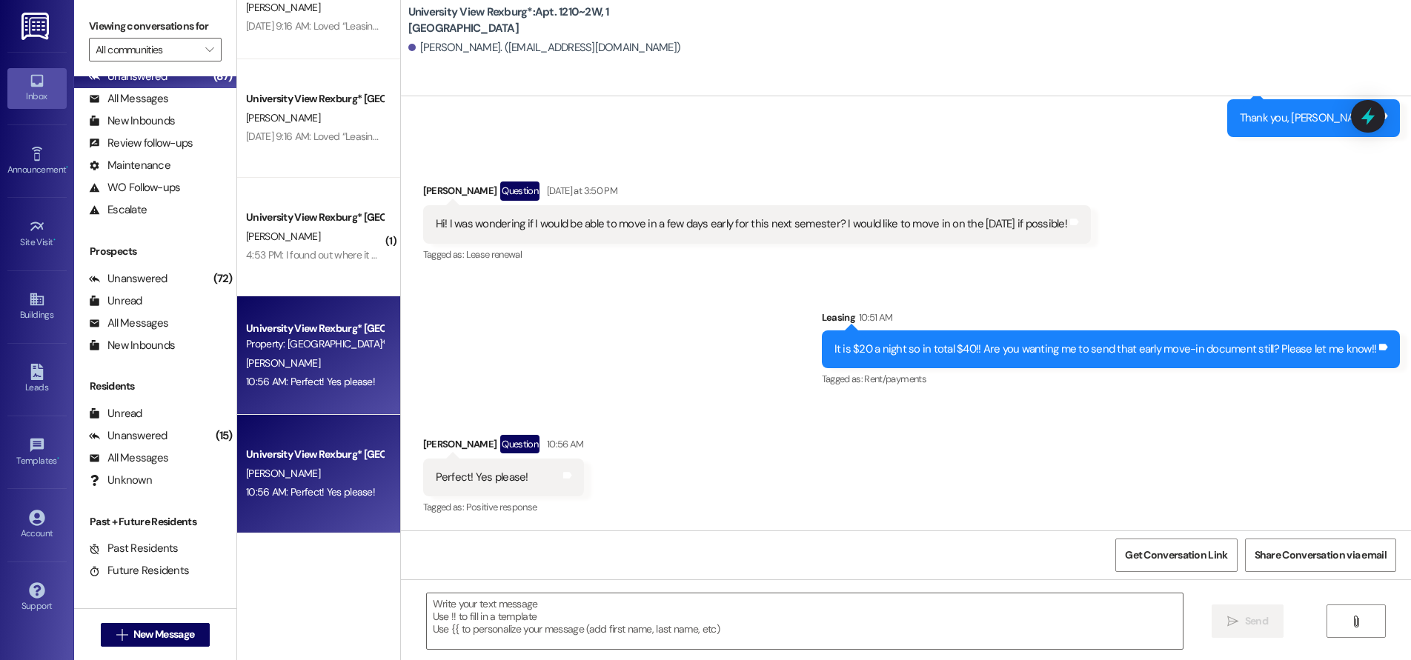
scroll to position [33239, 0]
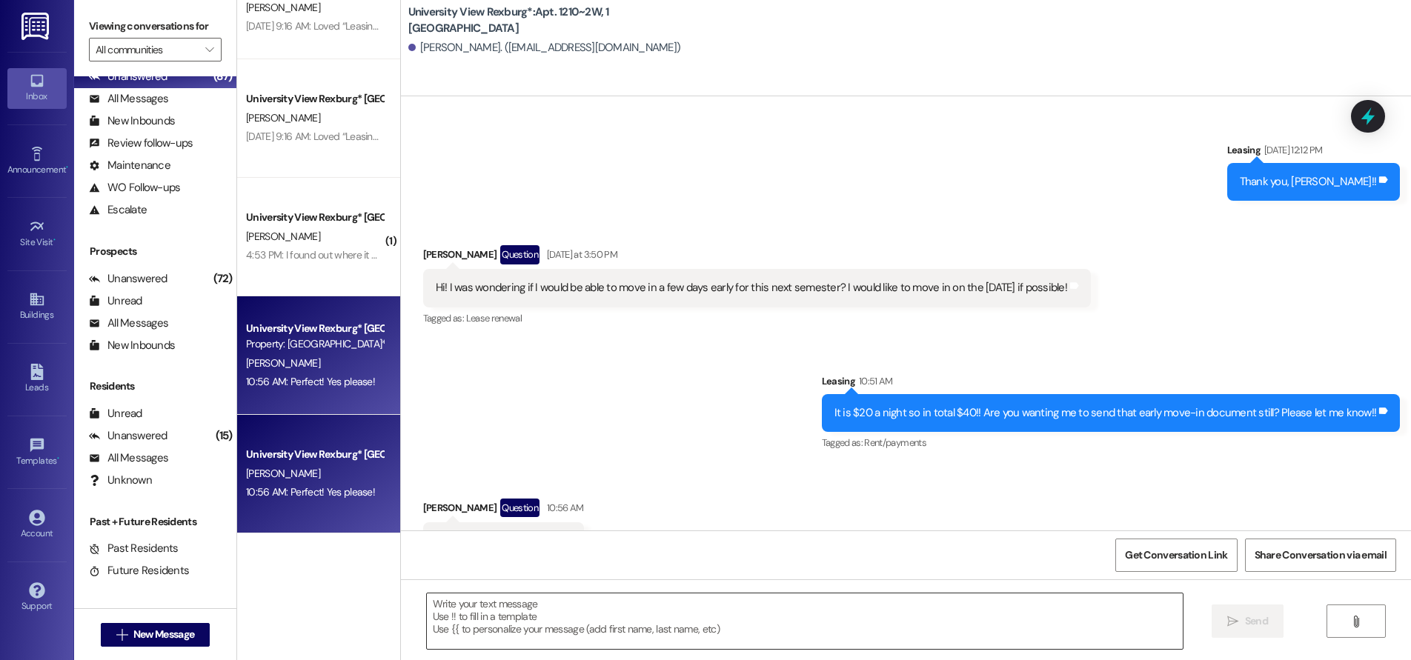
click at [491, 609] on textarea at bounding box center [805, 622] width 756 height 56
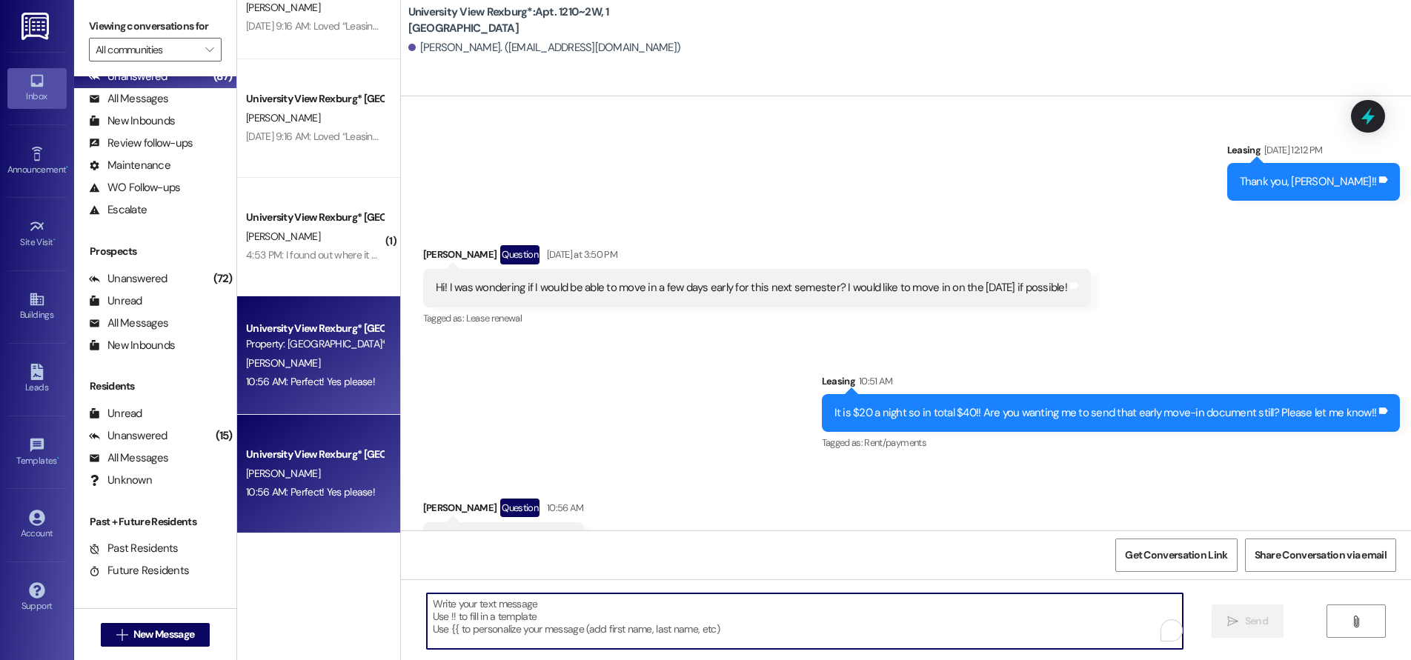
click at [492, 608] on textarea "To enrich screen reader interactions, please activate Accessibility in Grammarl…" at bounding box center [805, 622] width 756 height 56
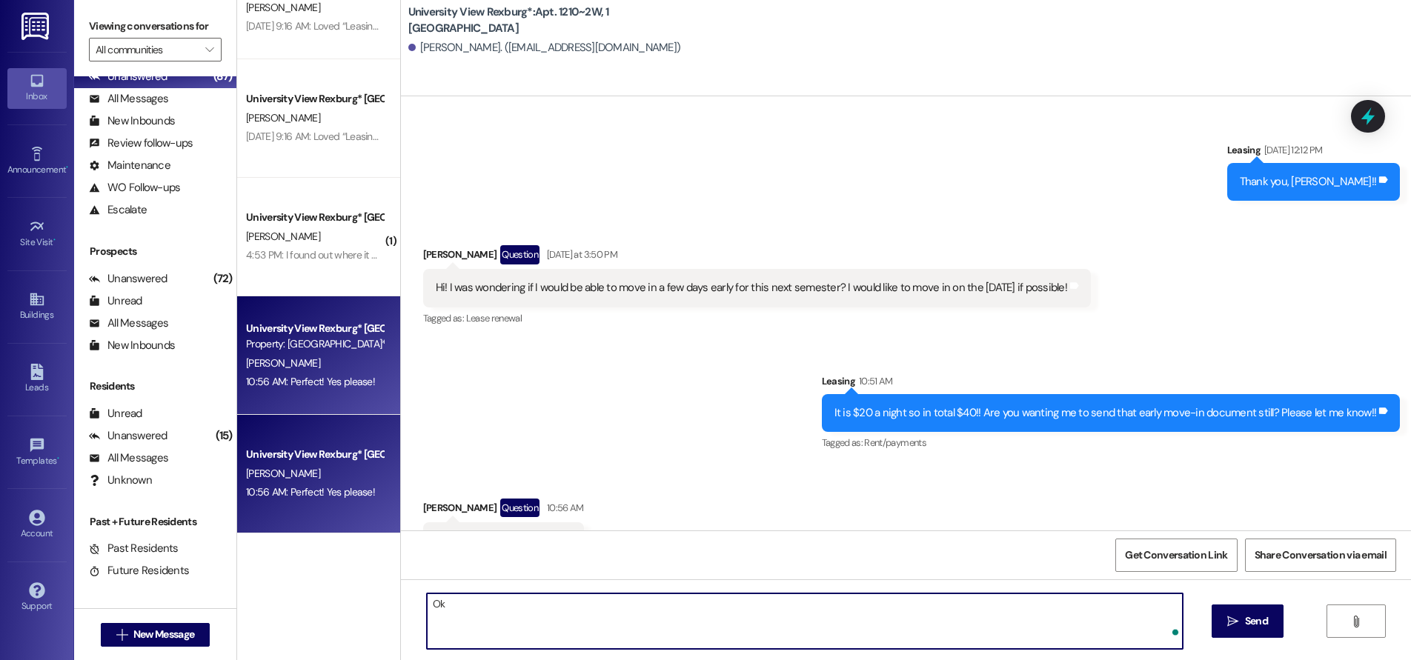
type textarea "O"
click at [451, 605] on textarea "Perfect we will go ahead and send you that document [DATE]!!" at bounding box center [805, 622] width 756 height 56
click at [461, 605] on textarea "Perfect! we will go ahead and send you that document [DATE]!!" at bounding box center [805, 622] width 756 height 56
type textarea "Perfect! We will go ahead and send you that document [DATE]!!"
click at [1245, 619] on span "Send" at bounding box center [1256, 622] width 23 height 16
